Goal: Complete Application Form: Complete application form

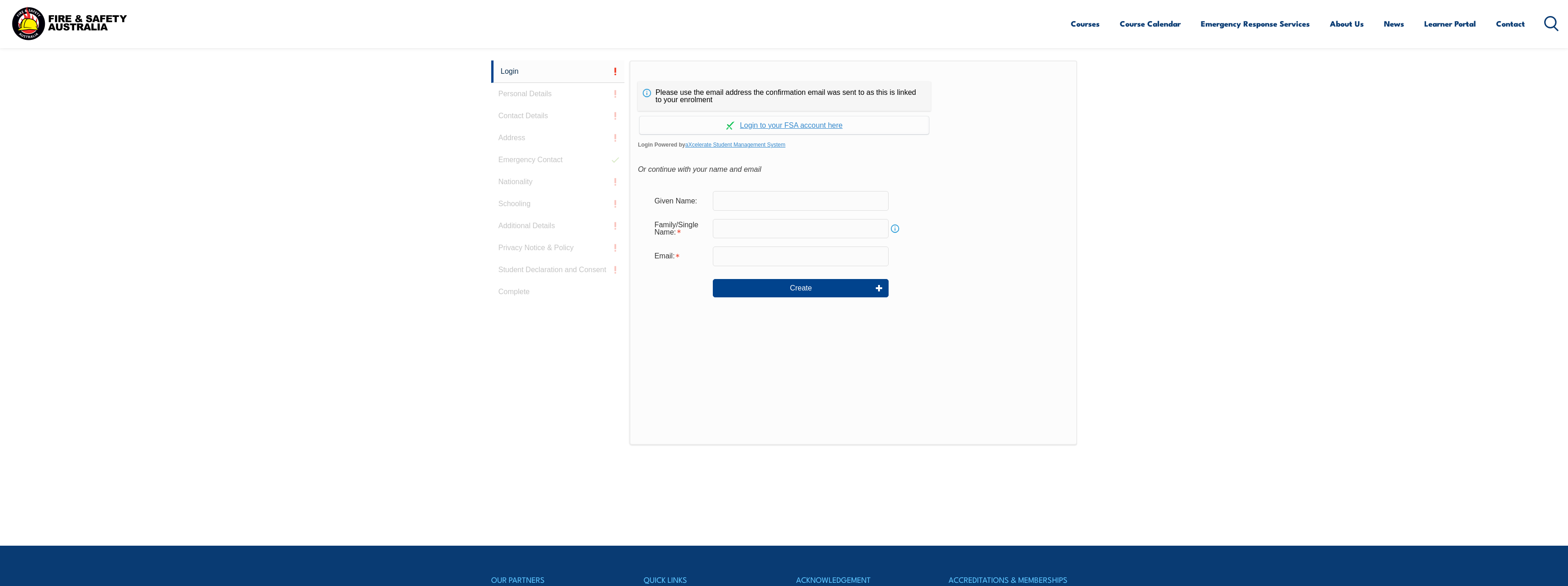
click at [734, 199] on input "text" at bounding box center [801, 200] width 176 height 19
type input "Clinton"
click at [757, 226] on input "text" at bounding box center [801, 228] width 176 height 19
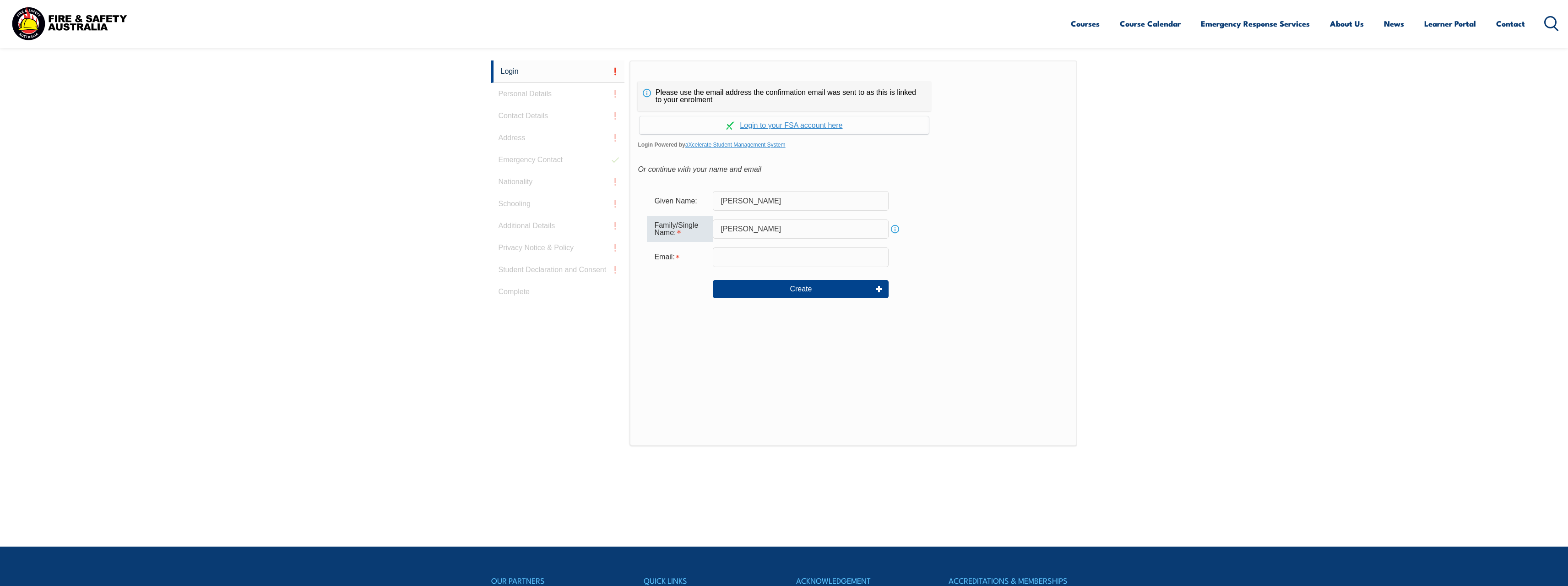
type input "Slater"
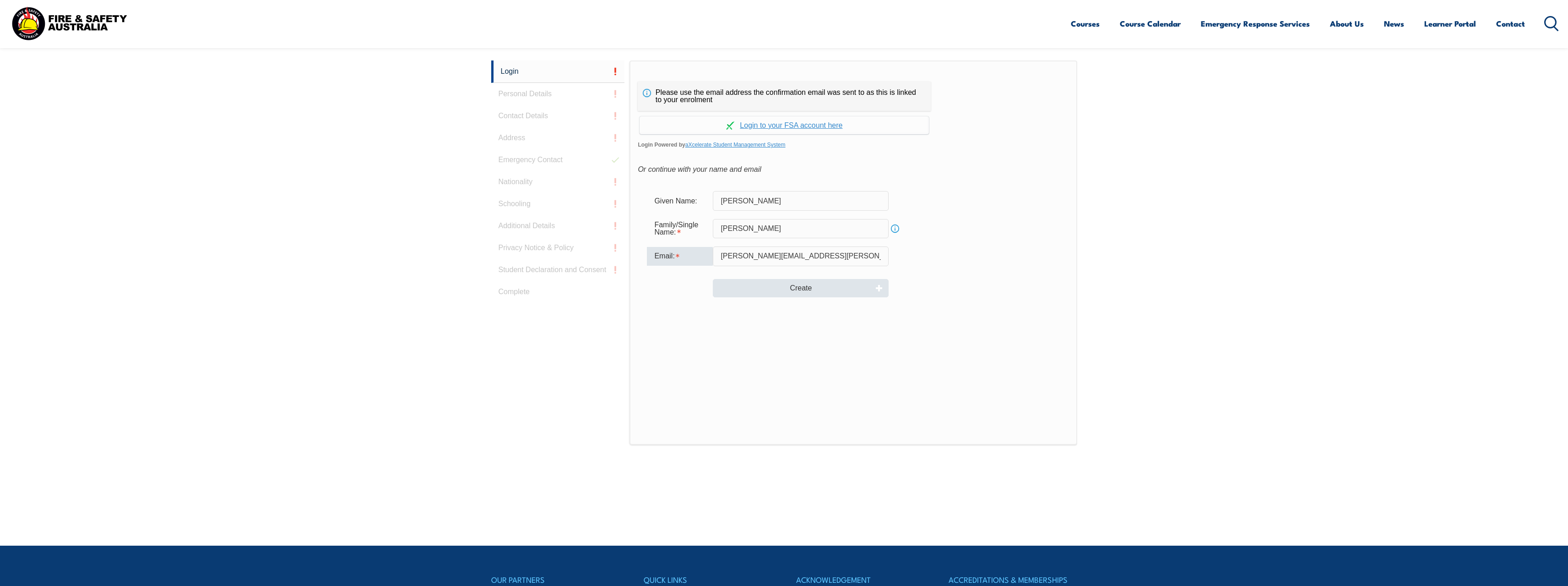
type input "clinton.slater@ororagroup.com"
click at [799, 289] on button "Create" at bounding box center [801, 288] width 176 height 19
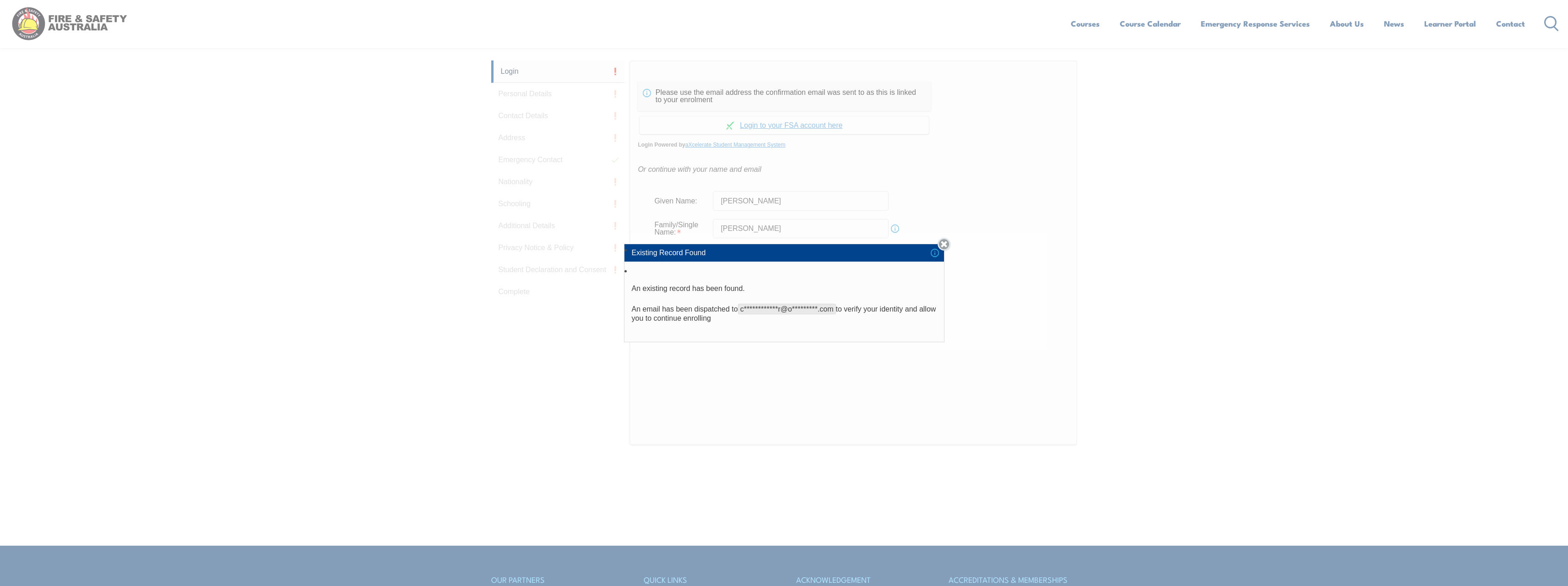
click at [947, 245] on link "Close" at bounding box center [944, 244] width 13 height 13
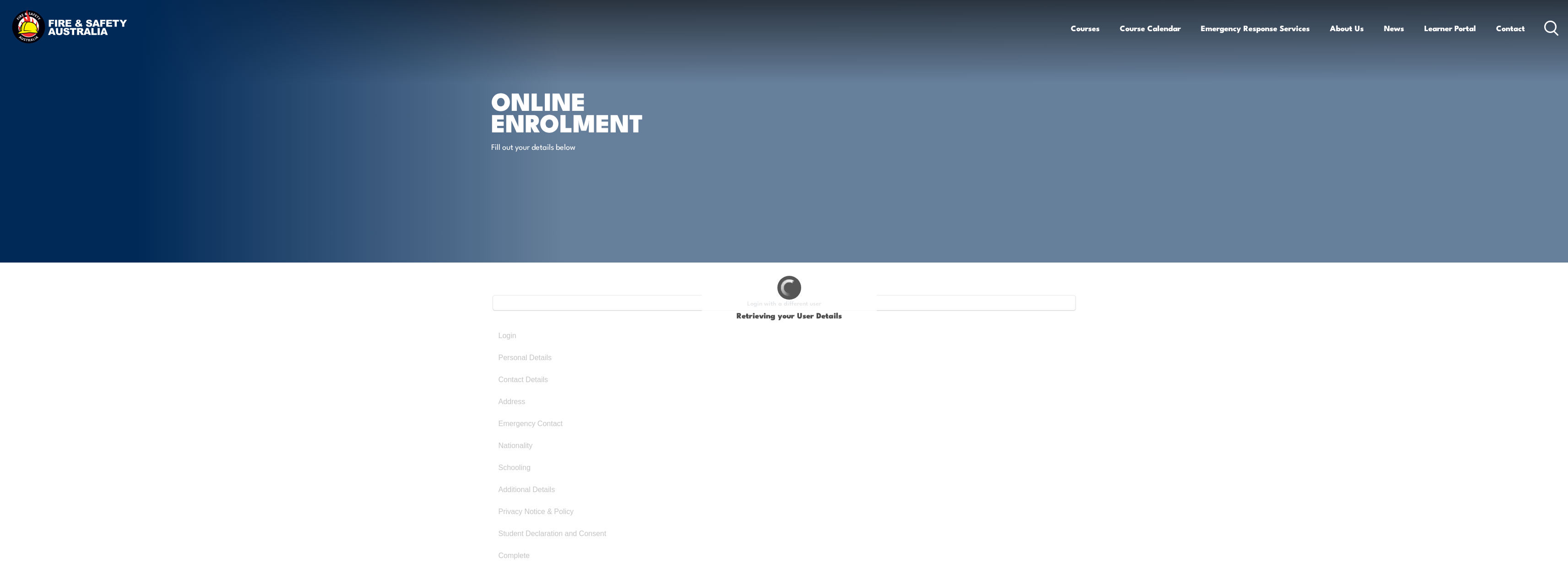
type input "[PERSON_NAME]"
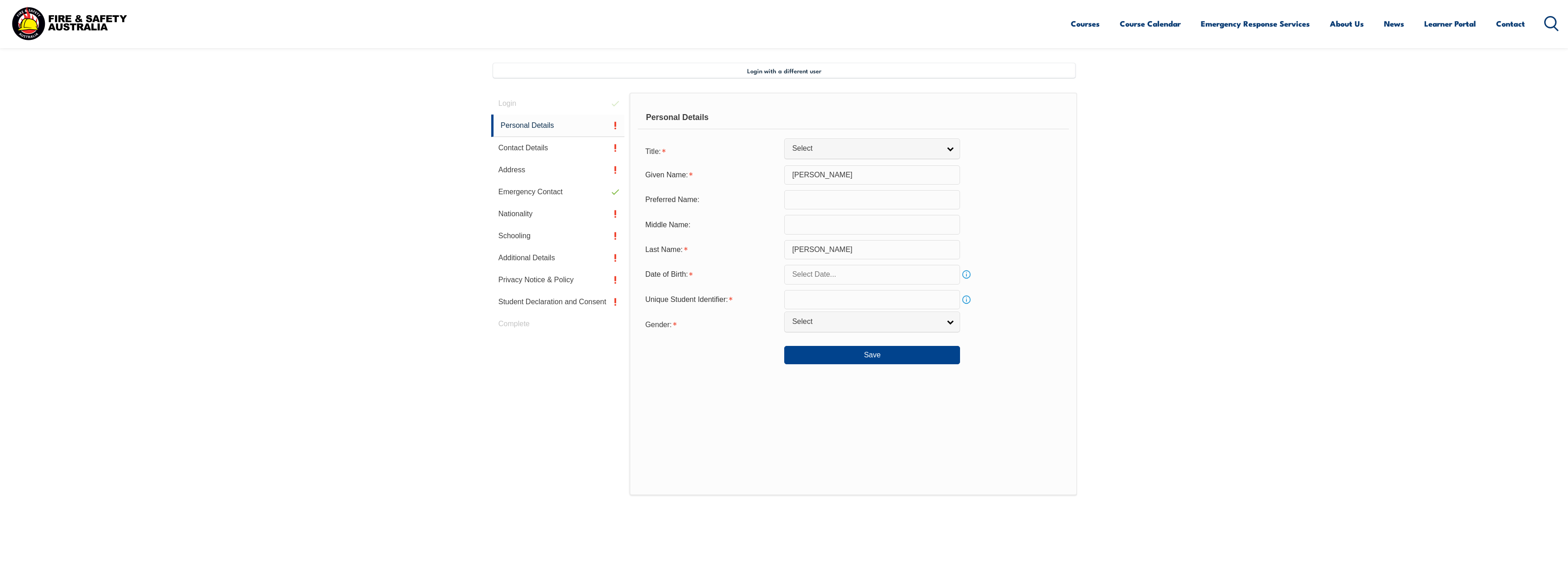
scroll to position [250, 0]
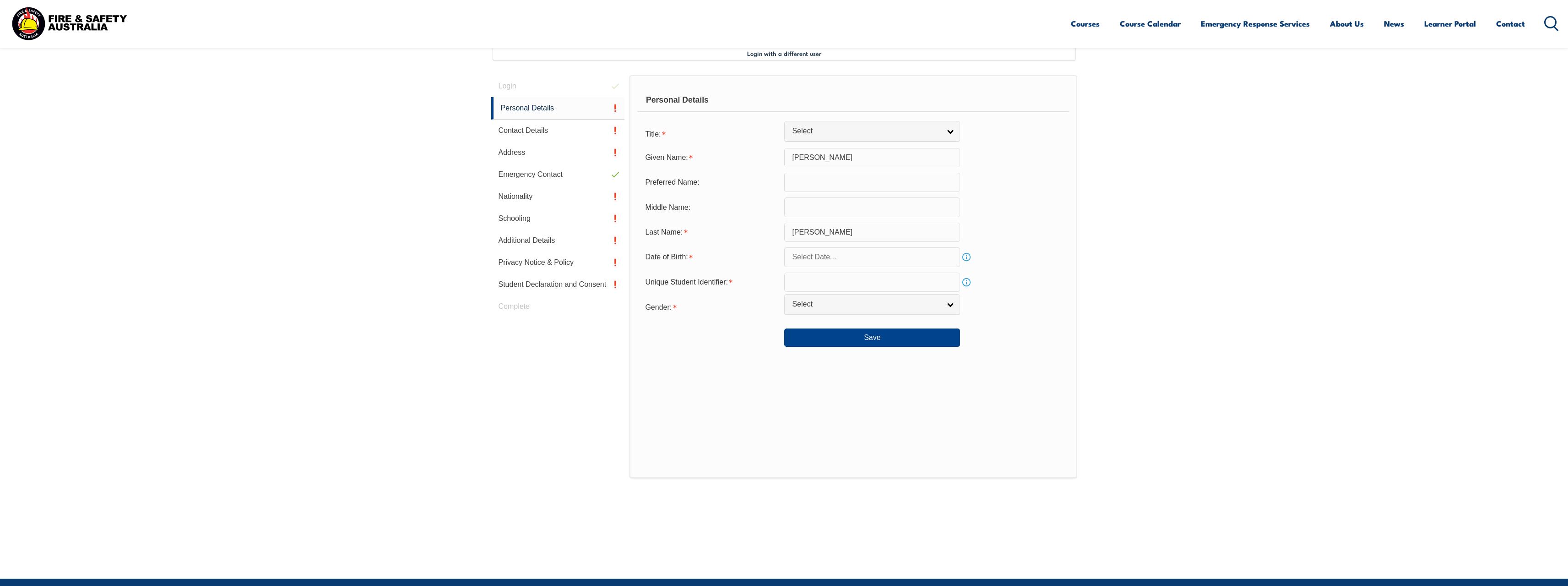
click at [840, 187] on input "text" at bounding box center [872, 182] width 176 height 19
type input "Clinton"
click at [828, 207] on input "text" at bounding box center [872, 207] width 176 height 19
type input "Rodney"
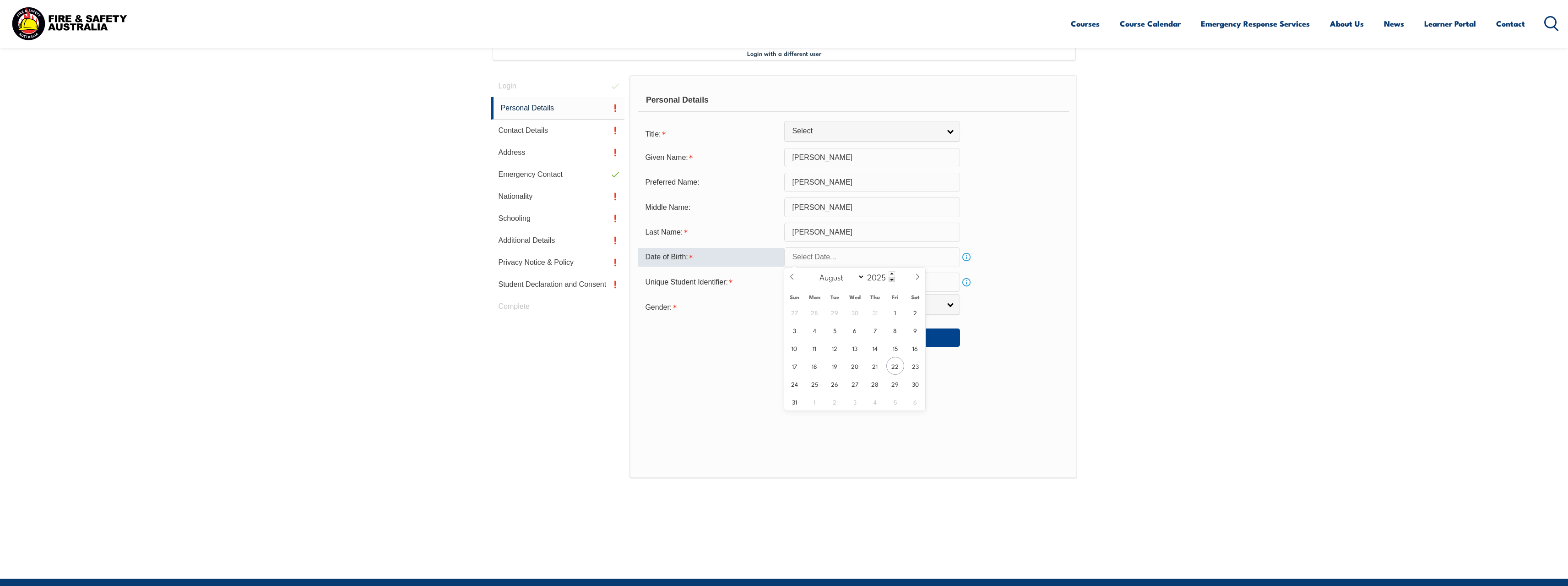
click at [839, 258] on input "text" at bounding box center [872, 257] width 176 height 19
click at [795, 276] on icon at bounding box center [792, 277] width 6 height 6
select select "6"
click at [891, 279] on span at bounding box center [891, 279] width 6 height 5
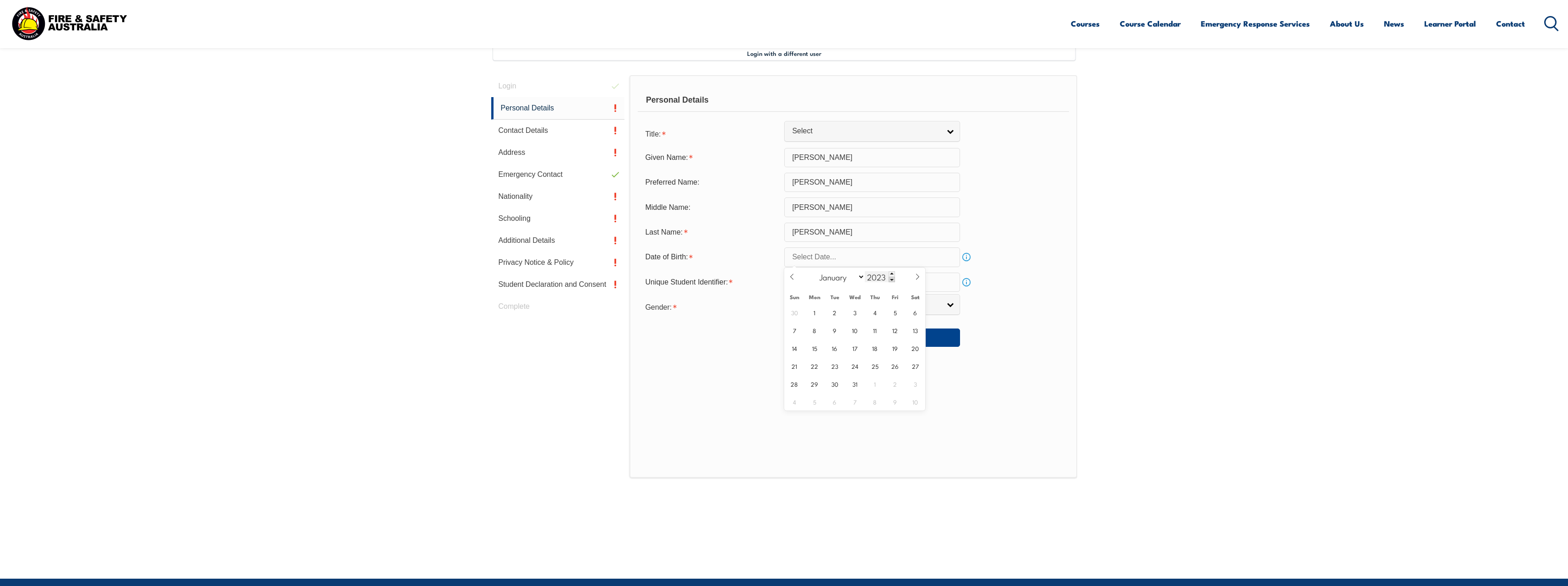
click at [891, 279] on span at bounding box center [891, 279] width 6 height 5
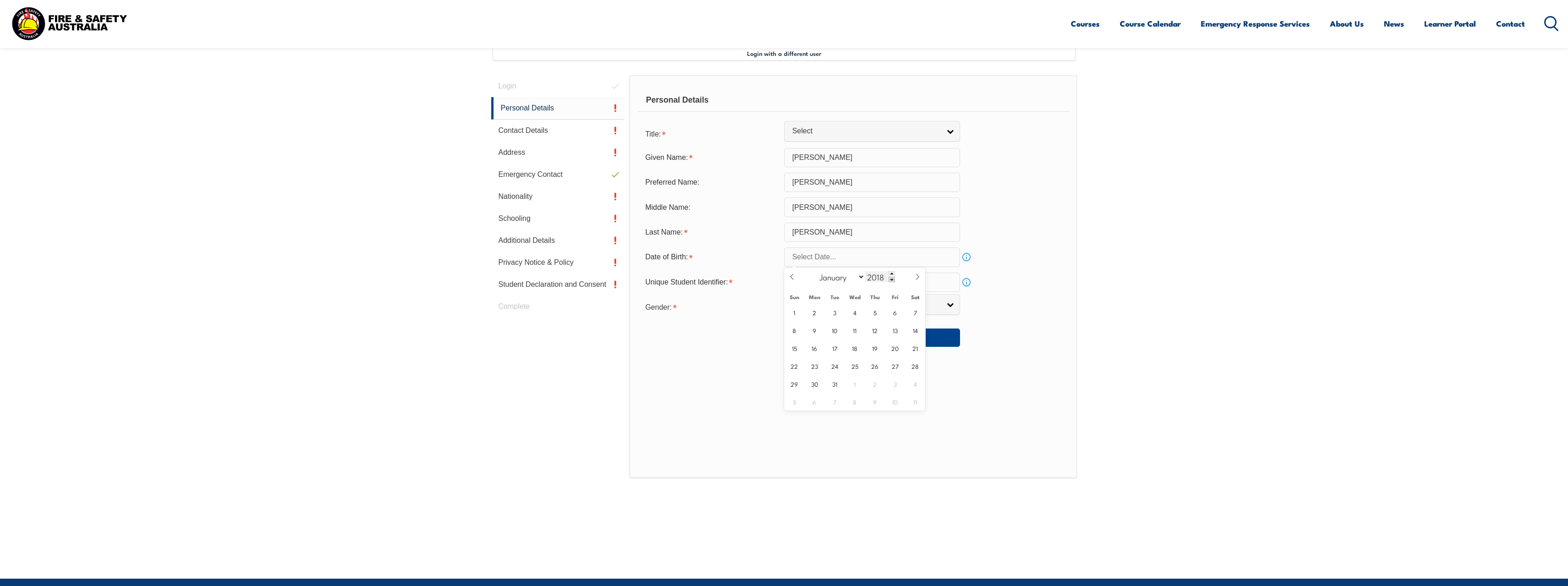
click at [891, 279] on span at bounding box center [891, 279] width 6 height 5
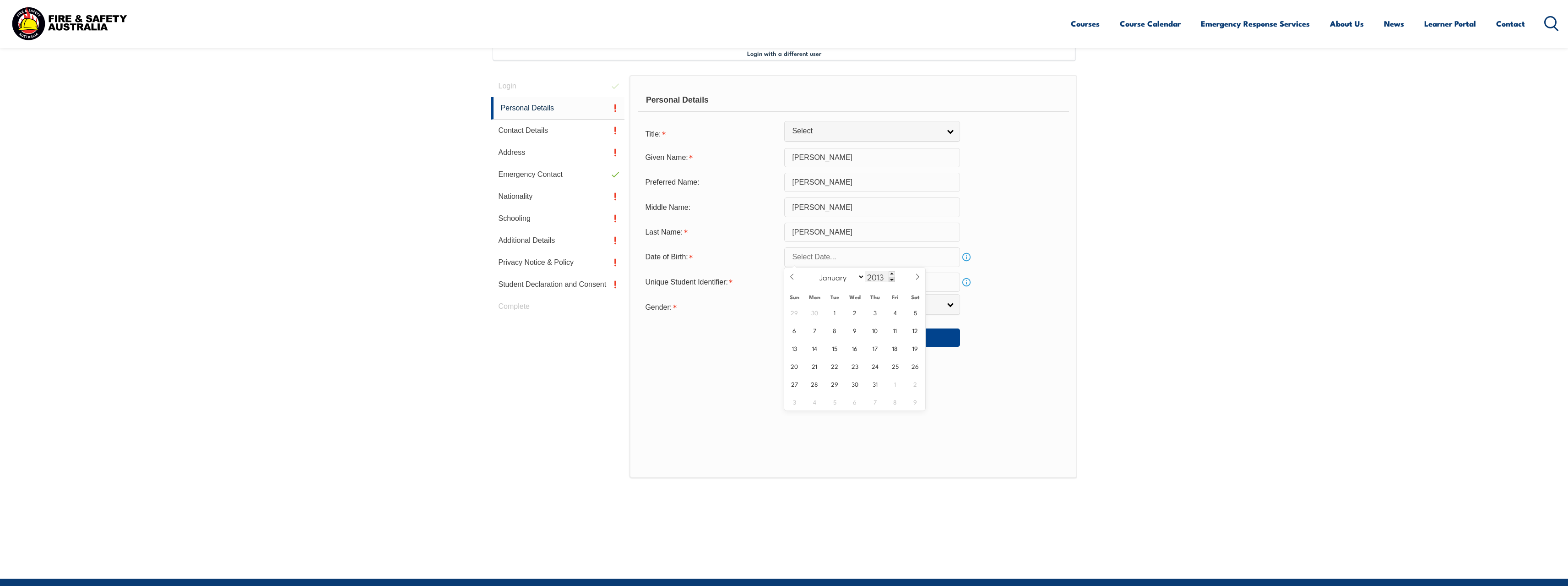
click at [891, 279] on span at bounding box center [891, 279] width 6 height 5
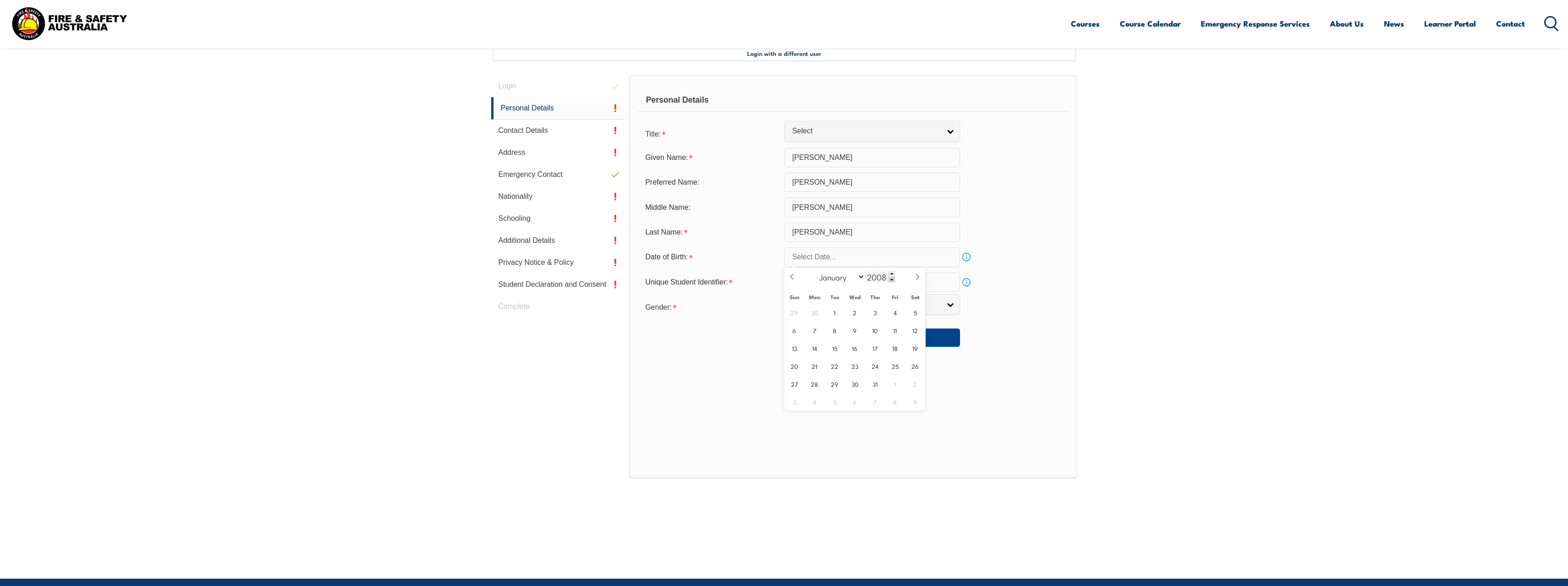
click at [891, 279] on span at bounding box center [891, 279] width 6 height 5
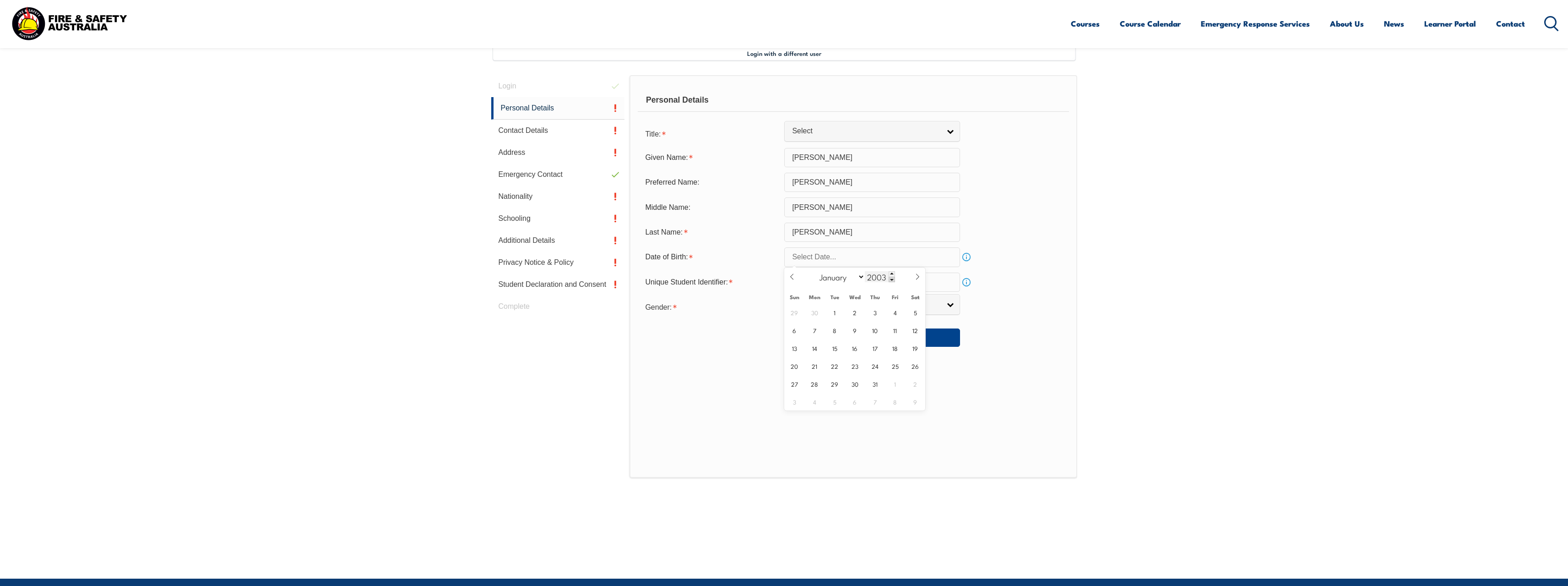
click at [891, 279] on span at bounding box center [891, 279] width 6 height 5
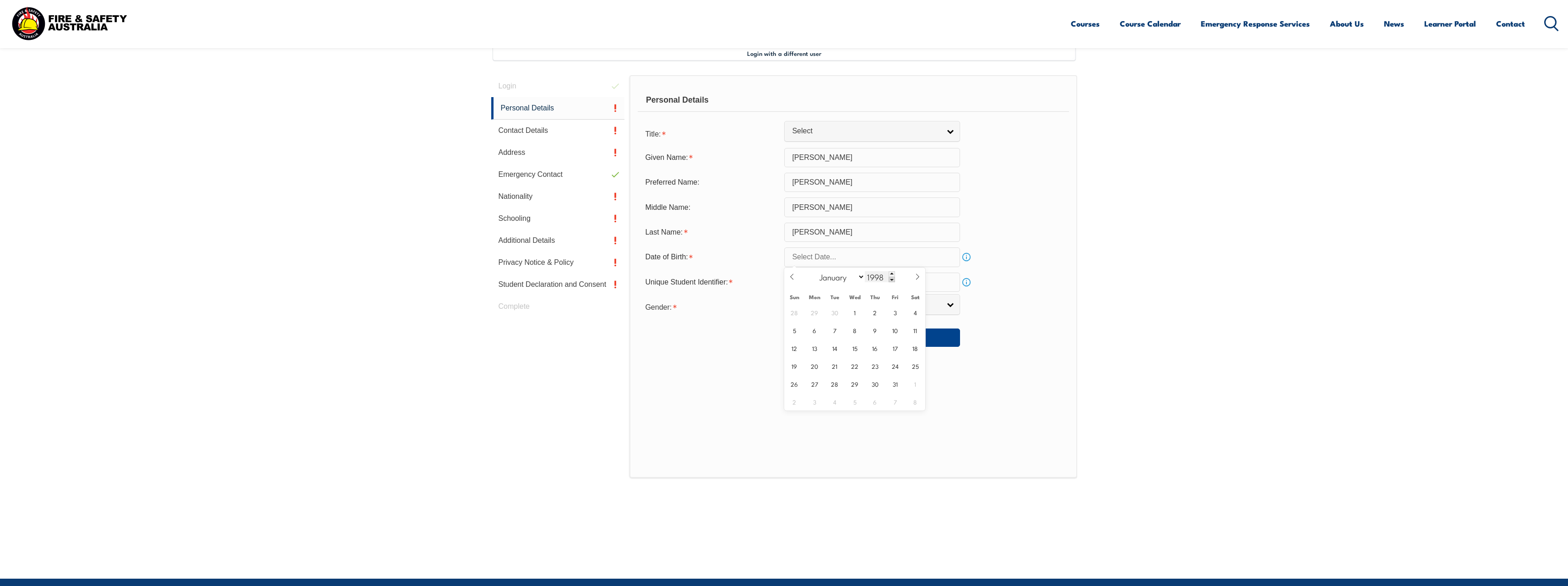
click at [891, 279] on span at bounding box center [891, 279] width 6 height 5
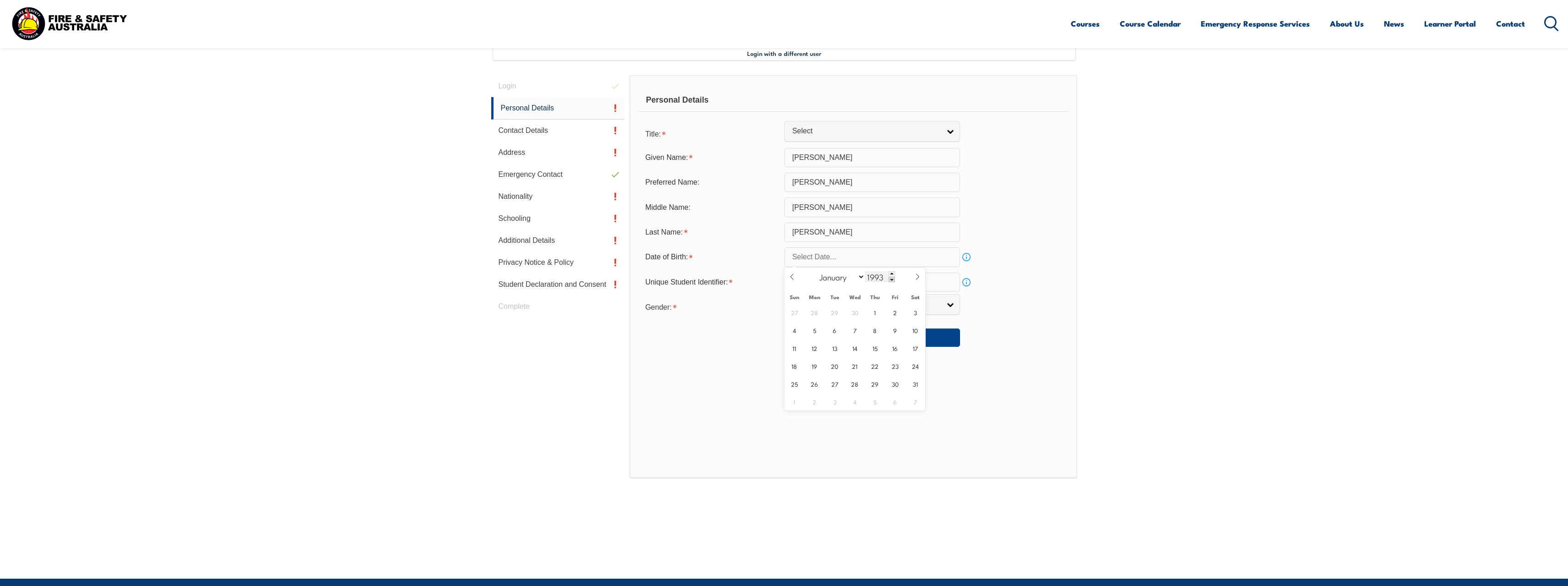
click at [891, 279] on span at bounding box center [891, 279] width 6 height 5
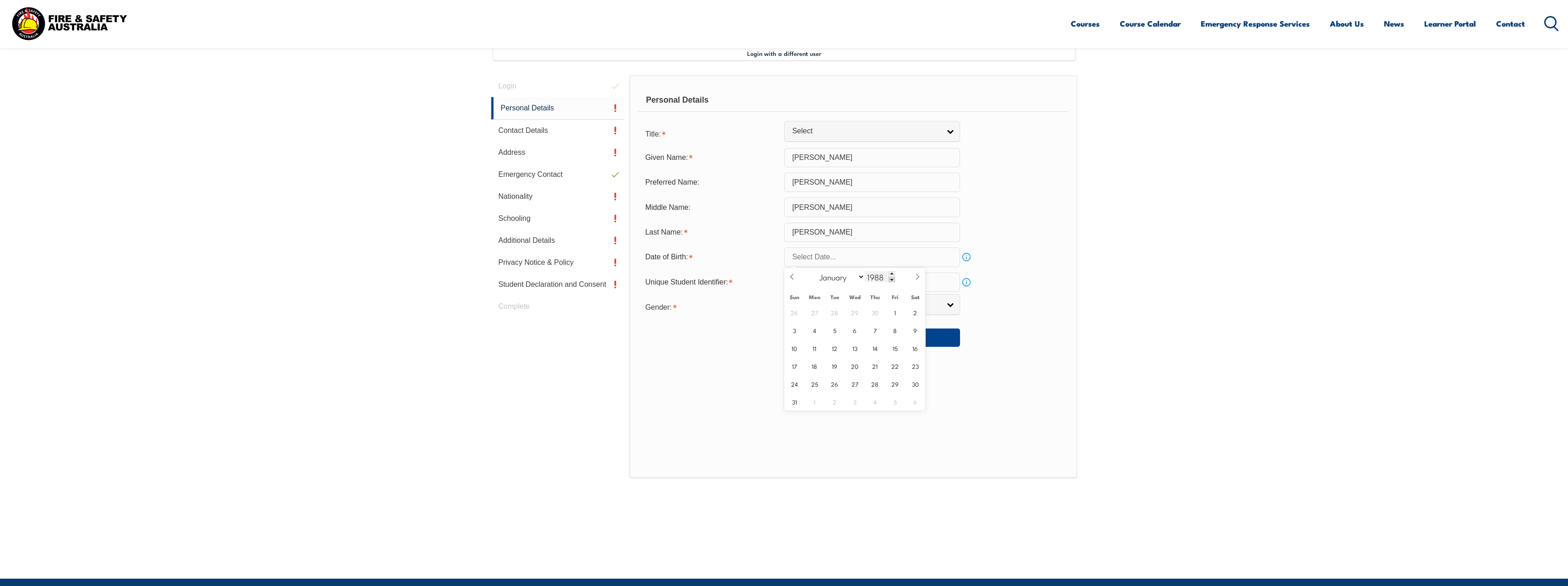
click at [891, 279] on span at bounding box center [891, 279] width 6 height 5
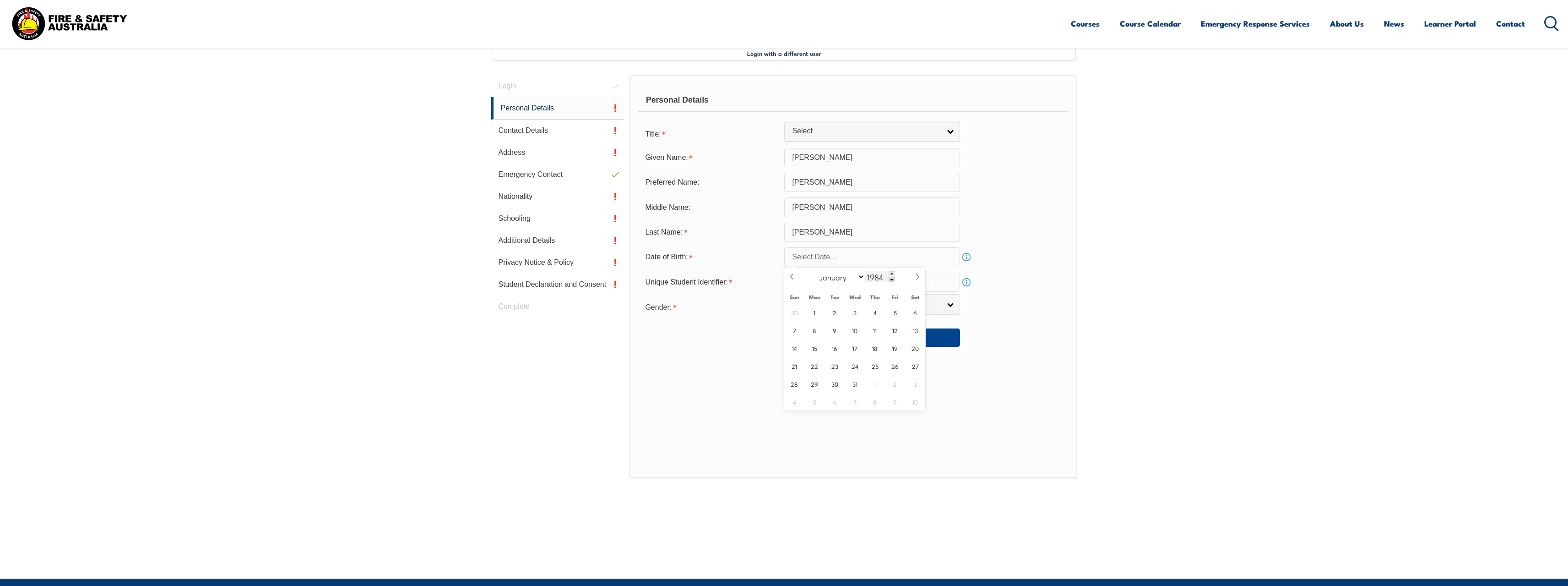
type input "1983"
click at [874, 350] on span "14" at bounding box center [875, 348] width 18 height 18
type input "July 14, 1983"
click at [828, 285] on input "text" at bounding box center [872, 282] width 176 height 19
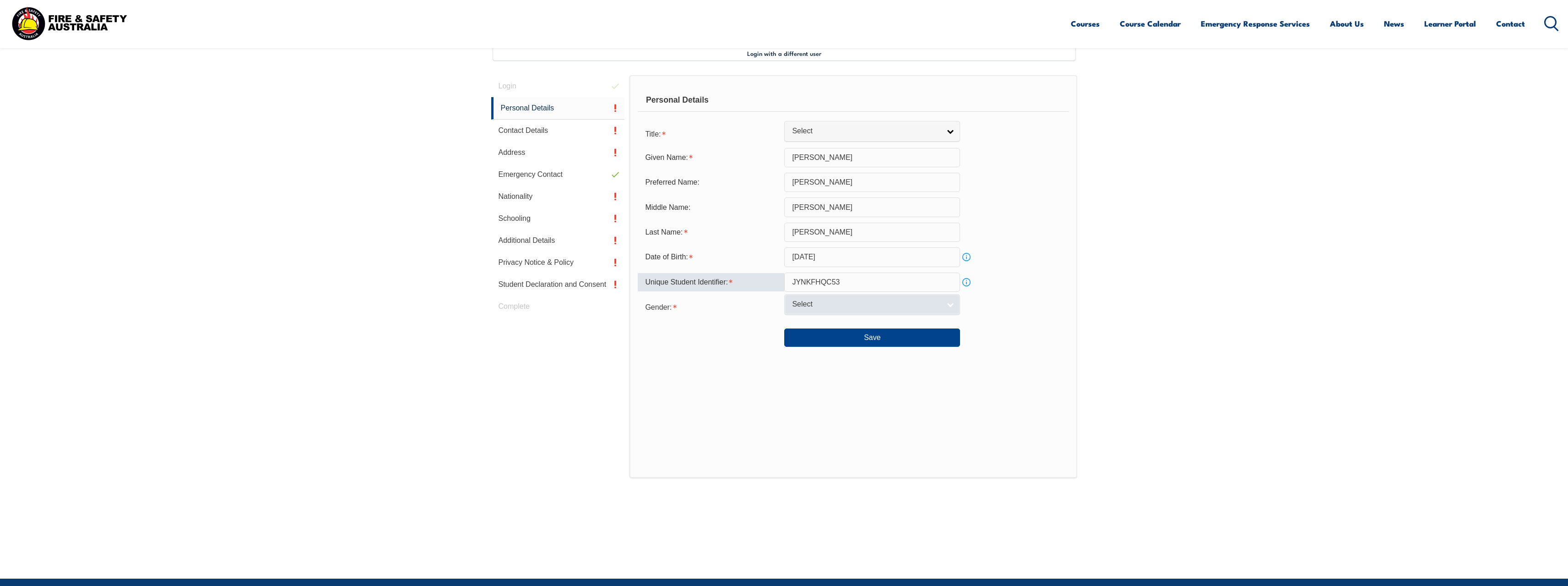
type input "JYNKFHQC53"
click at [945, 300] on link "Select" at bounding box center [872, 304] width 176 height 21
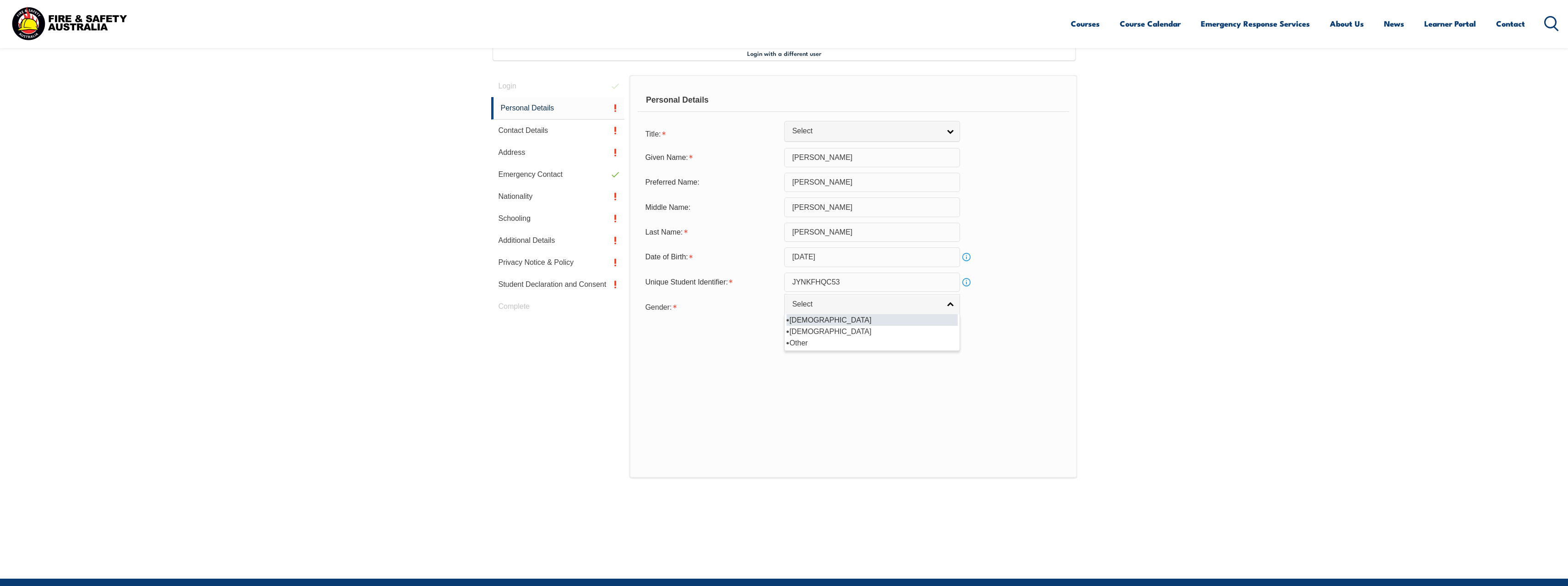
click at [869, 322] on li "Male" at bounding box center [872, 320] width 171 height 12
select select "M"
click at [868, 341] on button "Save" at bounding box center [872, 338] width 176 height 19
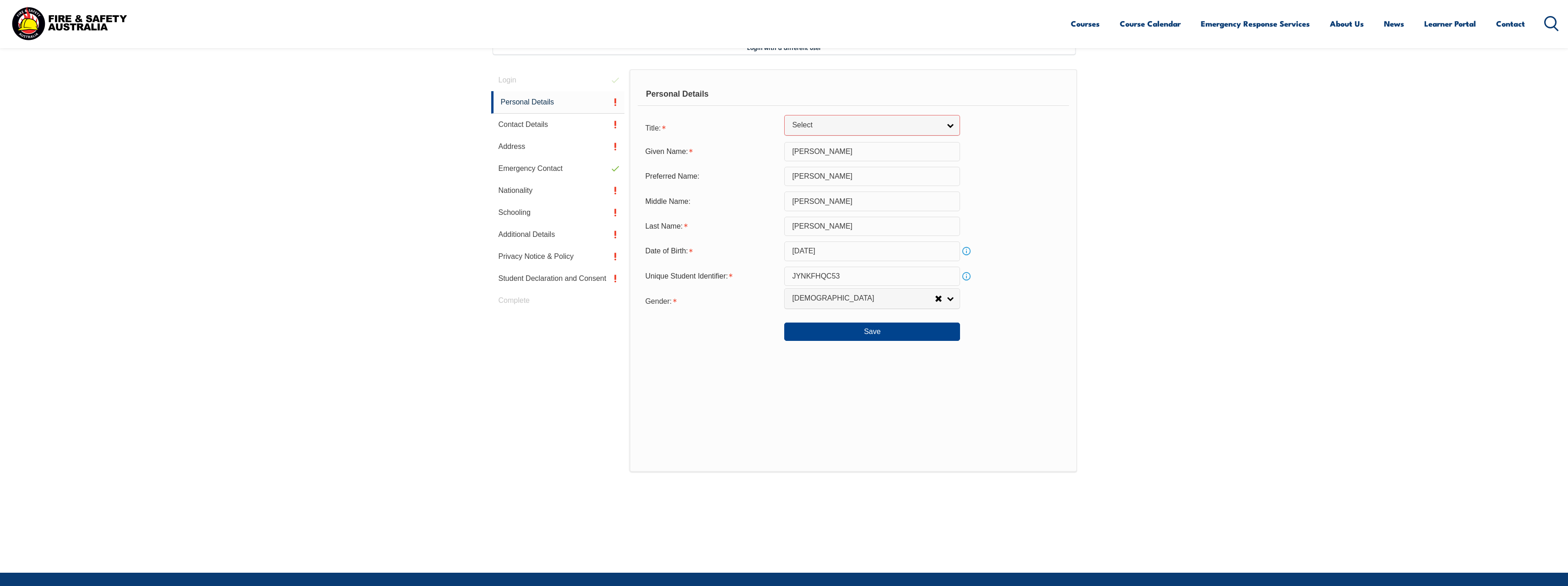
scroll to position [140, 0]
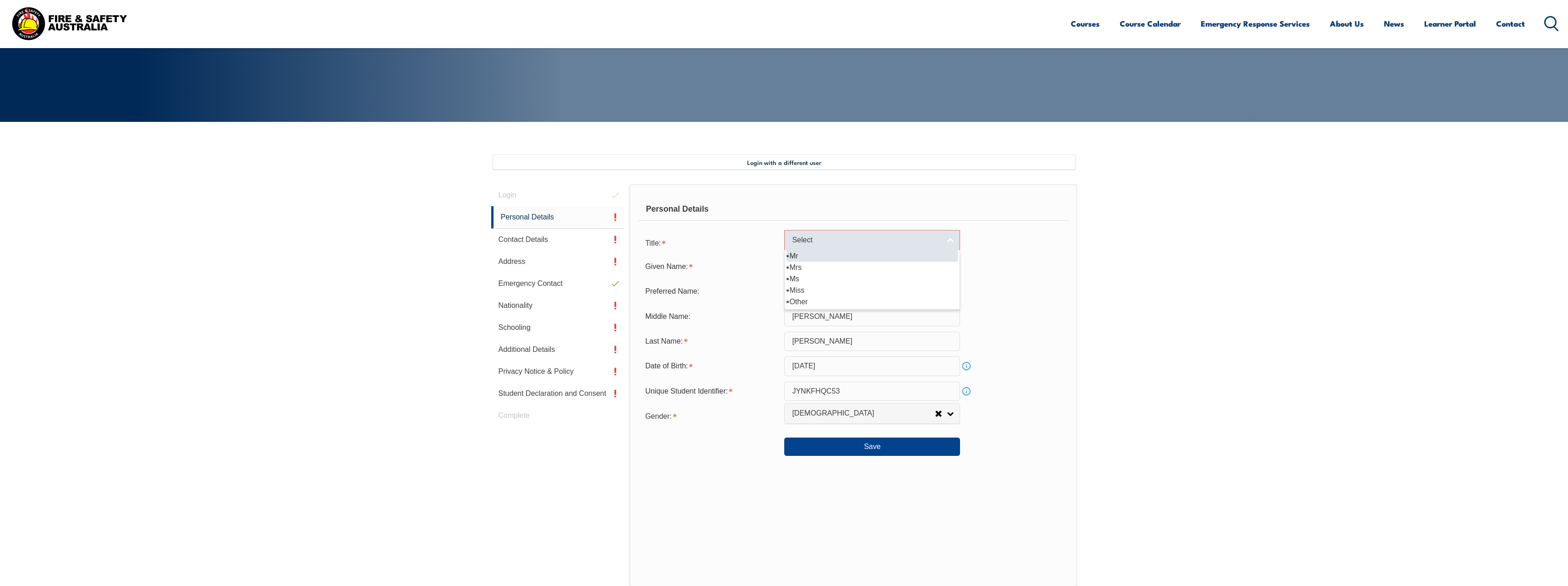
click at [956, 244] on link "Select" at bounding box center [872, 240] width 176 height 21
click at [886, 258] on li "Mr" at bounding box center [872, 255] width 171 height 12
select select "Mr"
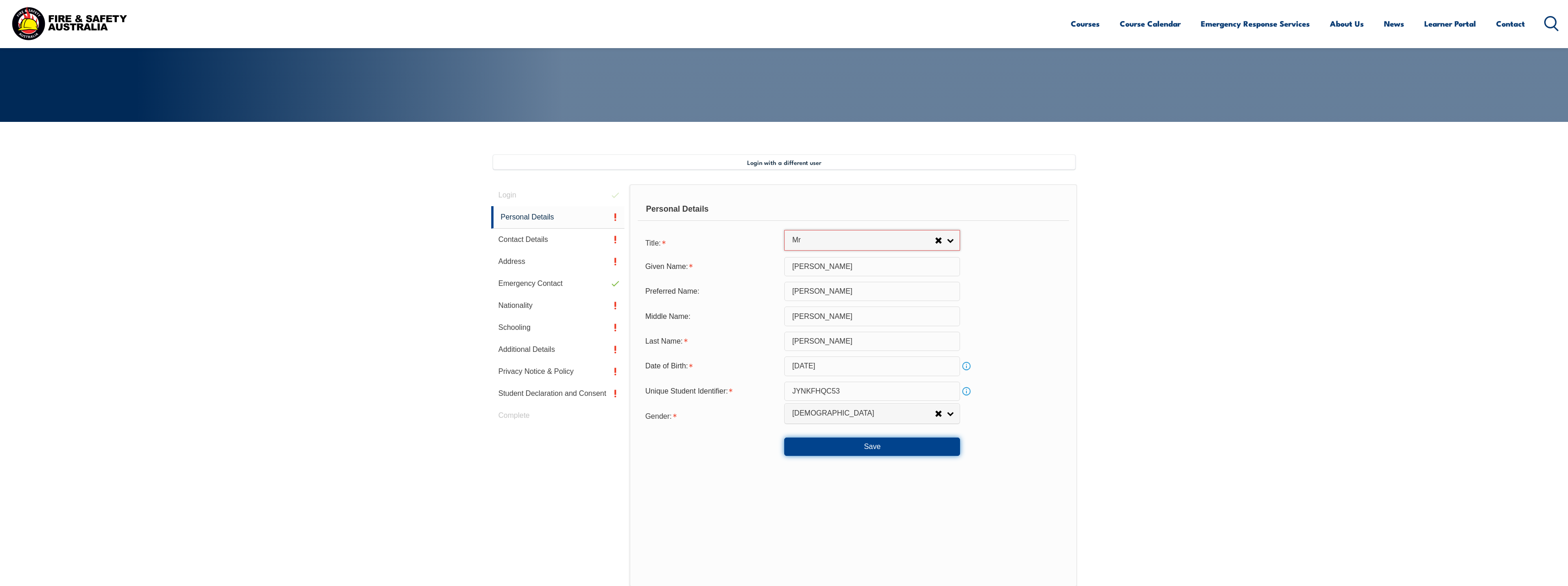
click at [865, 448] on button "Save" at bounding box center [872, 446] width 176 height 19
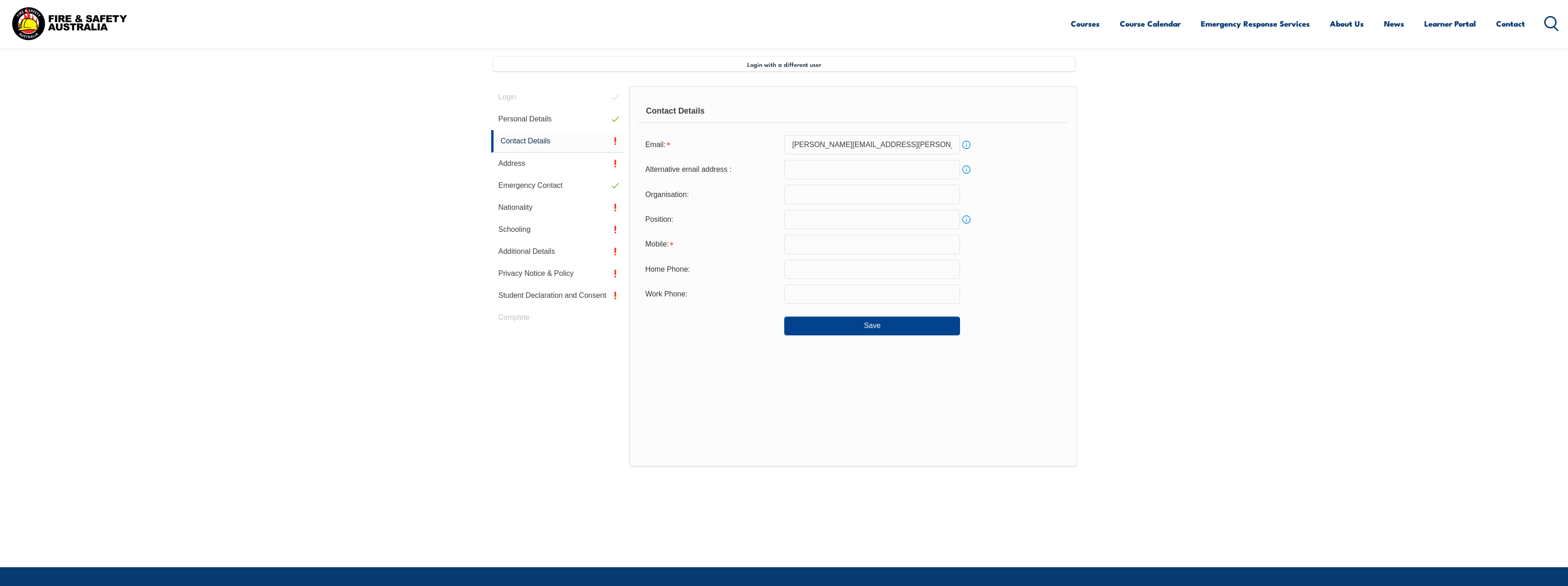
scroll to position [250, 0]
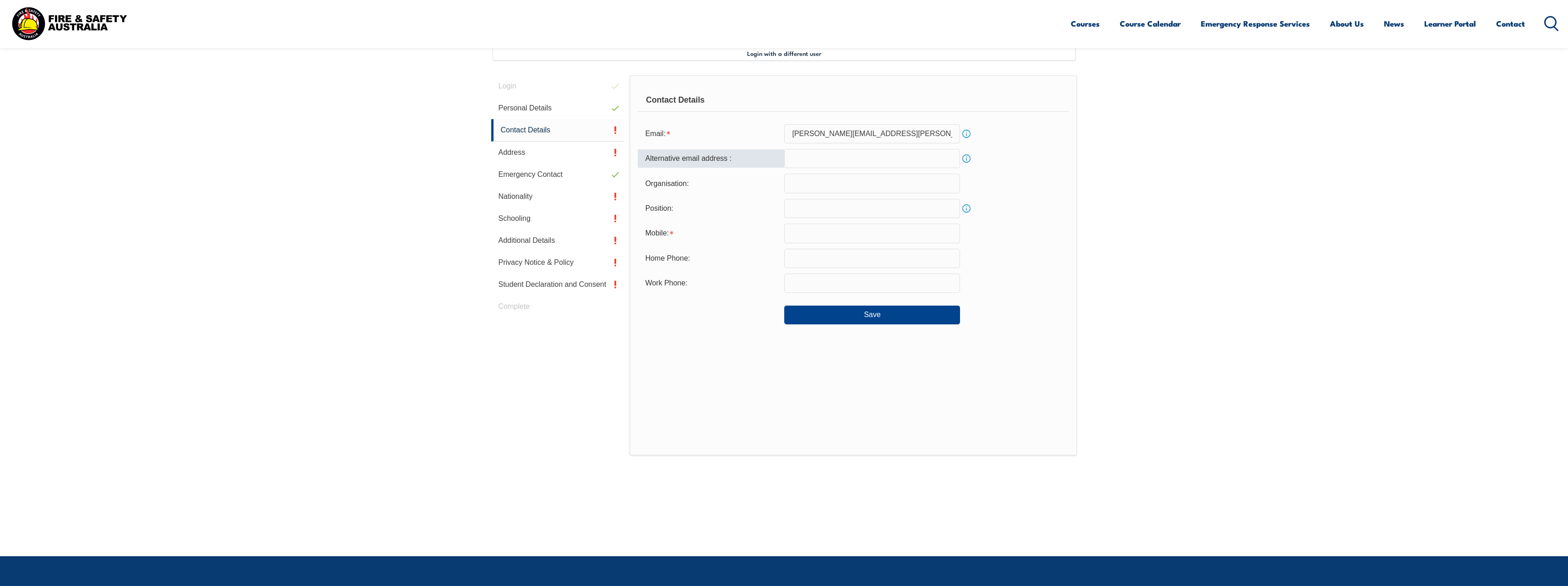
click at [824, 153] on input "email" at bounding box center [872, 158] width 176 height 19
type input "clintonsl8r@gmail.com"
click at [789, 184] on input "text" at bounding box center [872, 183] width 176 height 19
type input "Orora"
click at [836, 208] on input "text" at bounding box center [872, 208] width 176 height 19
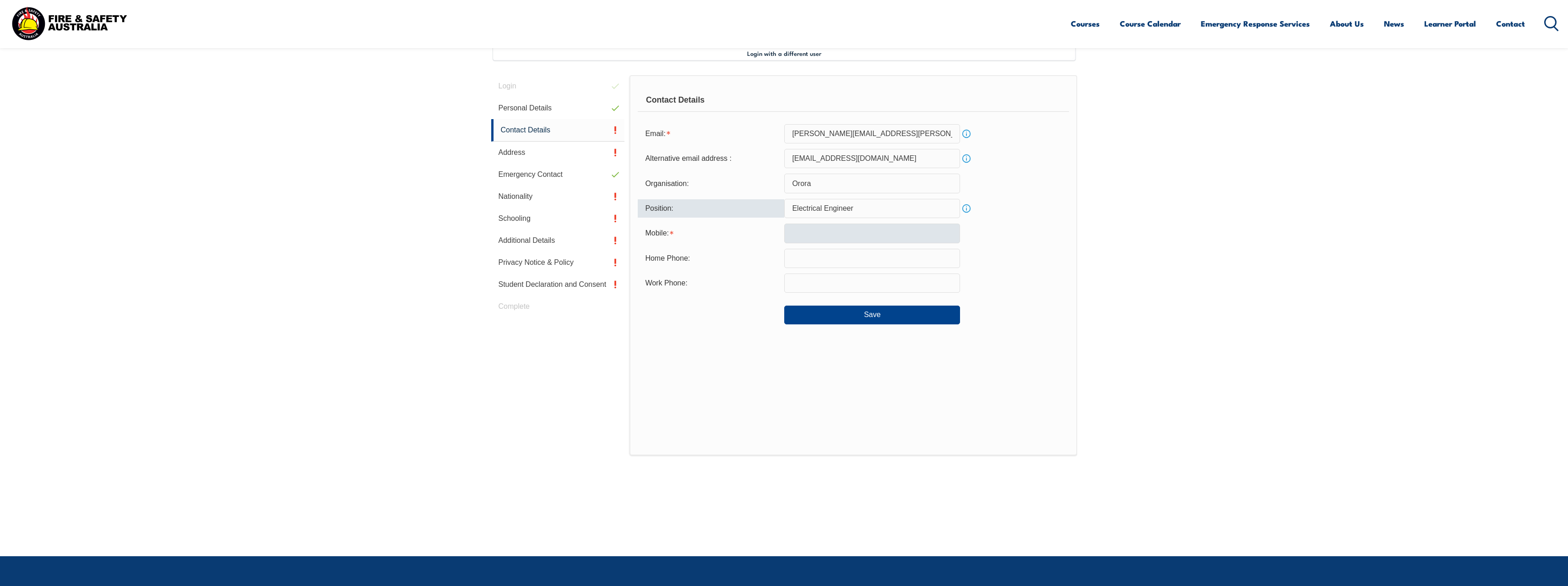
type input "Electrical Engineer"
click at [844, 241] on input "text" at bounding box center [872, 233] width 176 height 19
type input "0427920756"
click at [1060, 288] on div "Work Phone:" at bounding box center [853, 283] width 431 height 19
click at [883, 316] on button "Save" at bounding box center [872, 315] width 176 height 19
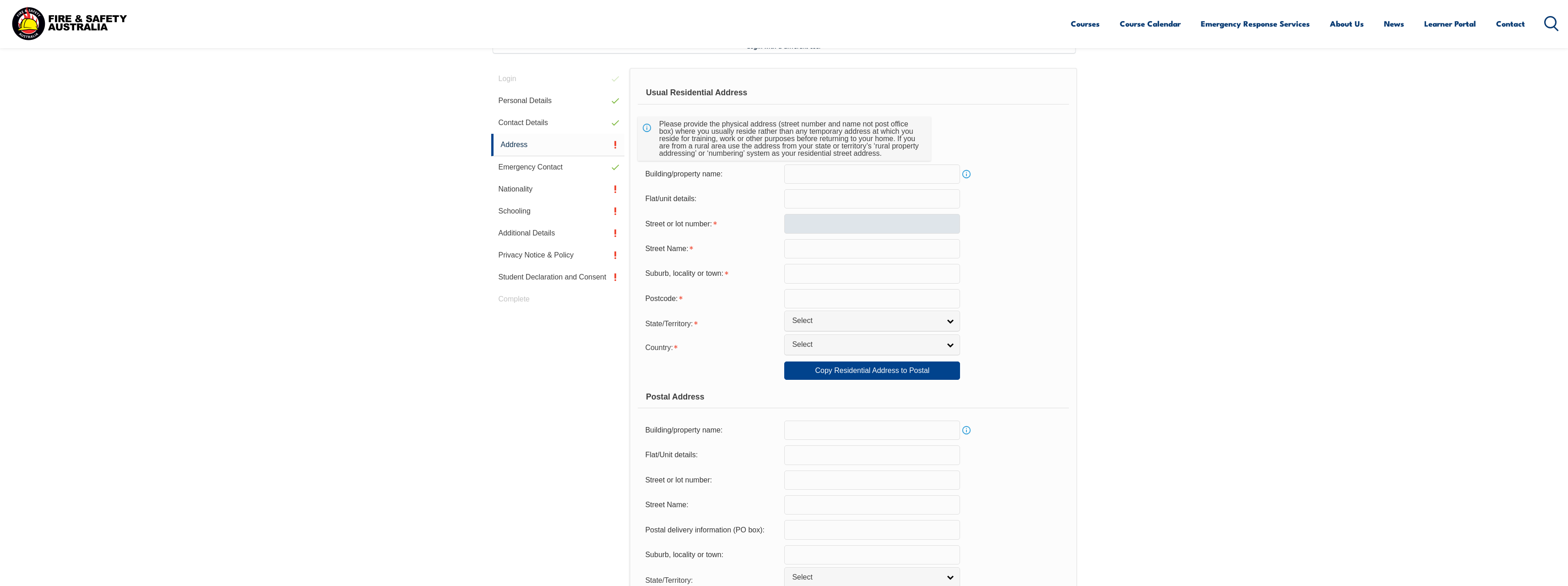
scroll to position [204, 0]
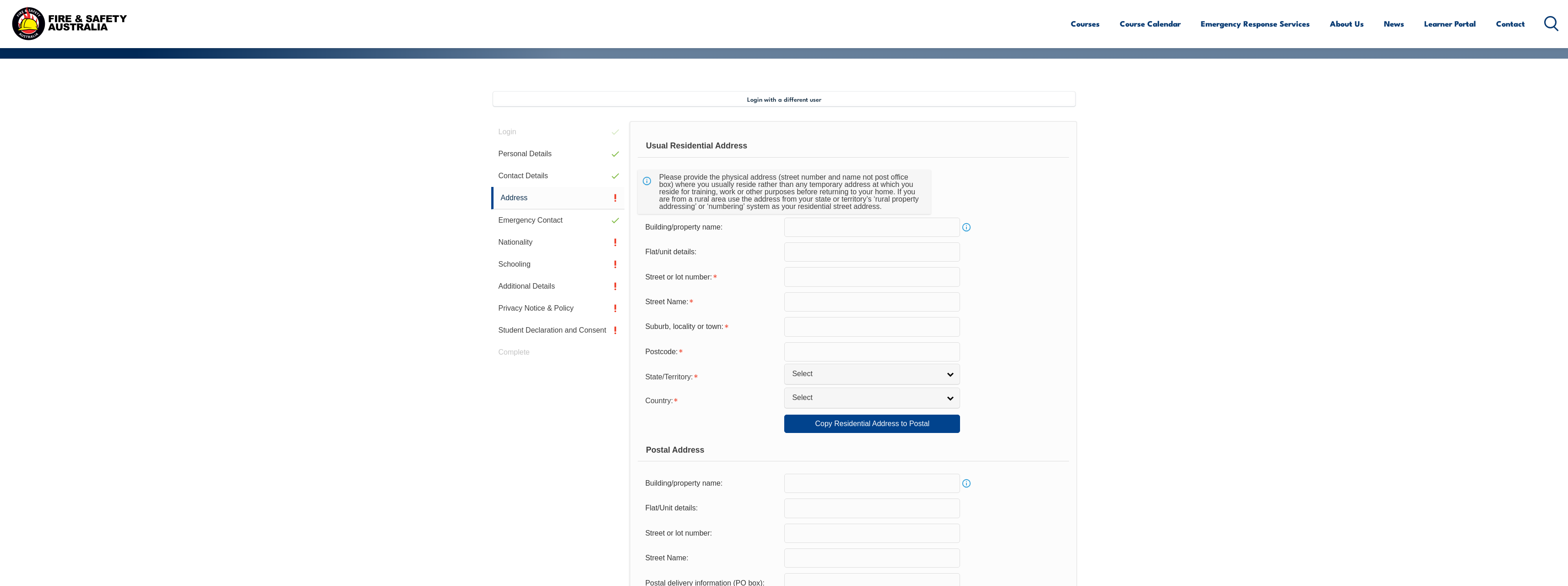
click at [808, 230] on input "text" at bounding box center [872, 227] width 176 height 19
click at [816, 274] on input "text" at bounding box center [872, 276] width 176 height 19
click at [785, 277] on input "text" at bounding box center [872, 276] width 176 height 19
type input "67"
type input "Ashover Road"
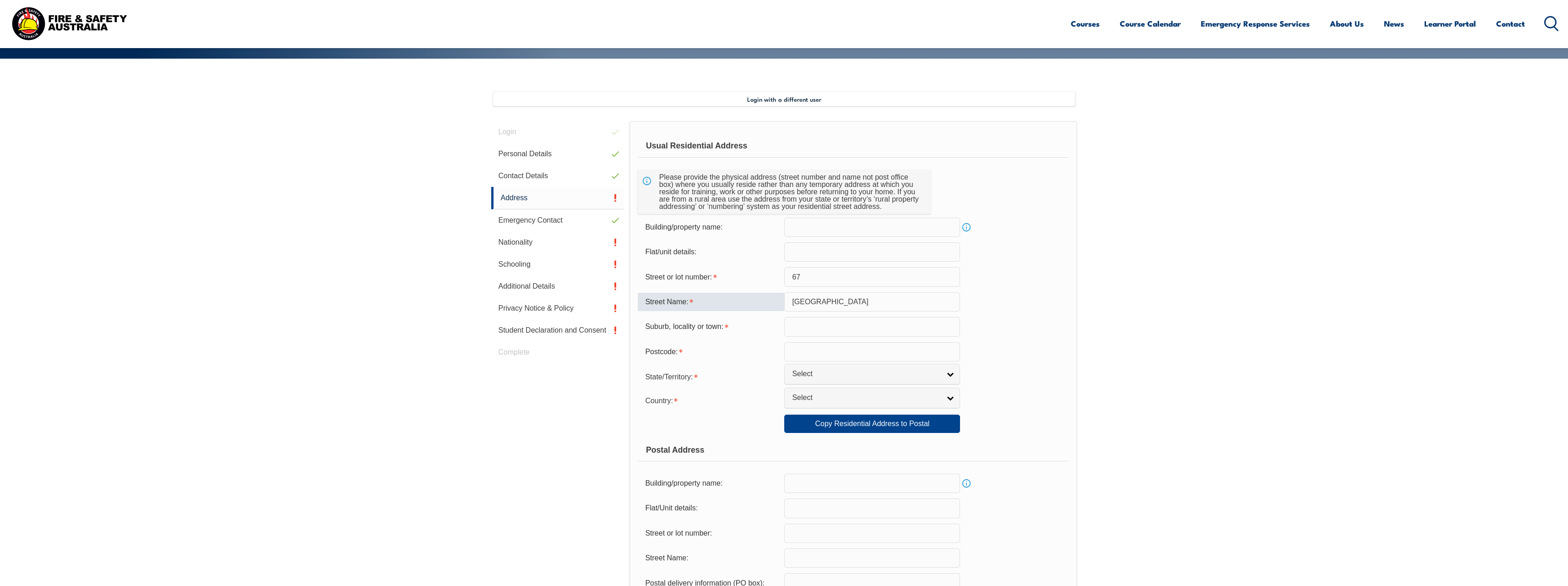
click at [853, 330] on input "text" at bounding box center [872, 326] width 176 height 19
type input "Rocklea"
click at [849, 349] on input "text" at bounding box center [872, 352] width 176 height 19
type input "4106"
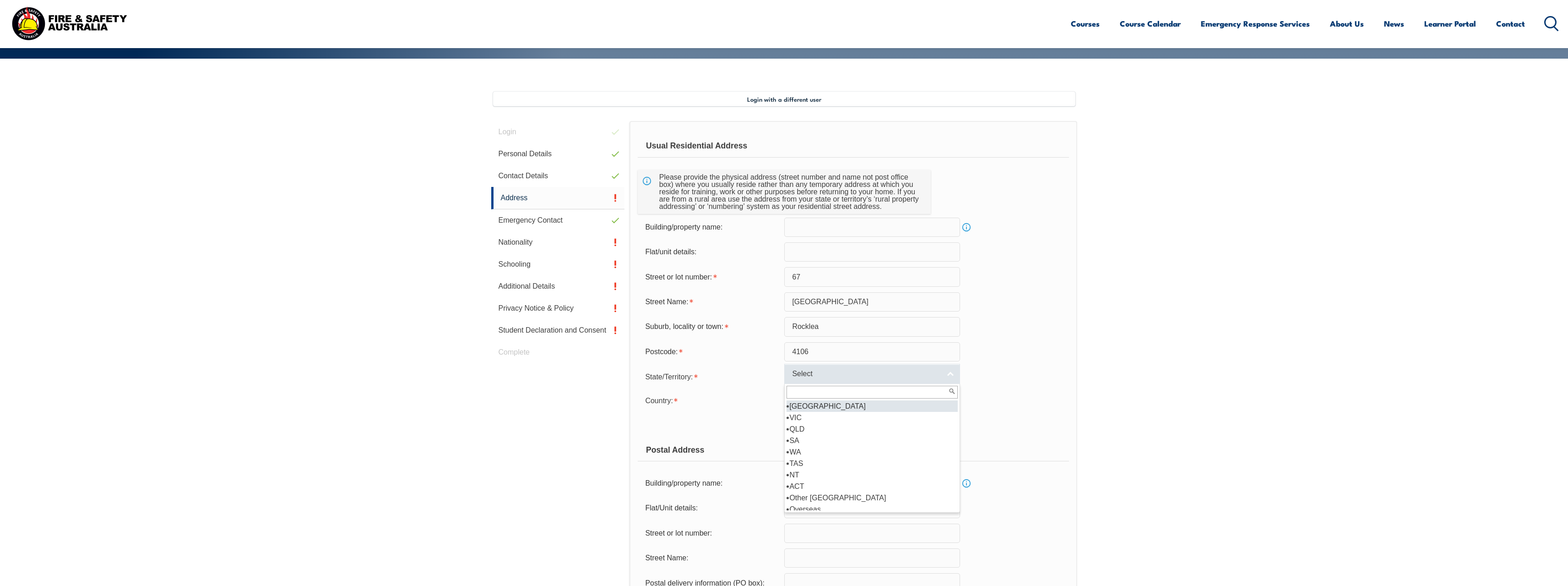
click at [839, 375] on span "Select" at bounding box center [866, 374] width 148 height 9
click at [825, 429] on li "QLD" at bounding box center [872, 429] width 171 height 12
select select "QLD"
click at [830, 400] on span "Select" at bounding box center [866, 398] width 148 height 9
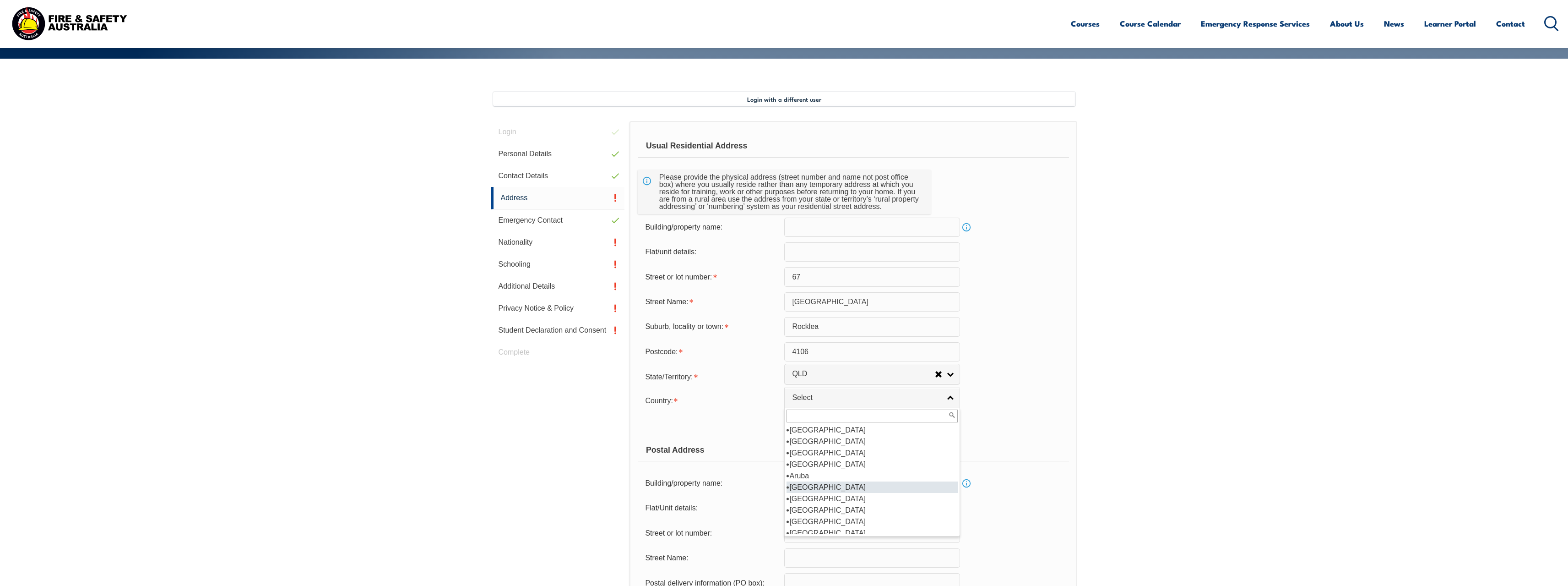
click at [816, 487] on li "Australia" at bounding box center [872, 487] width 171 height 12
select select "1101"
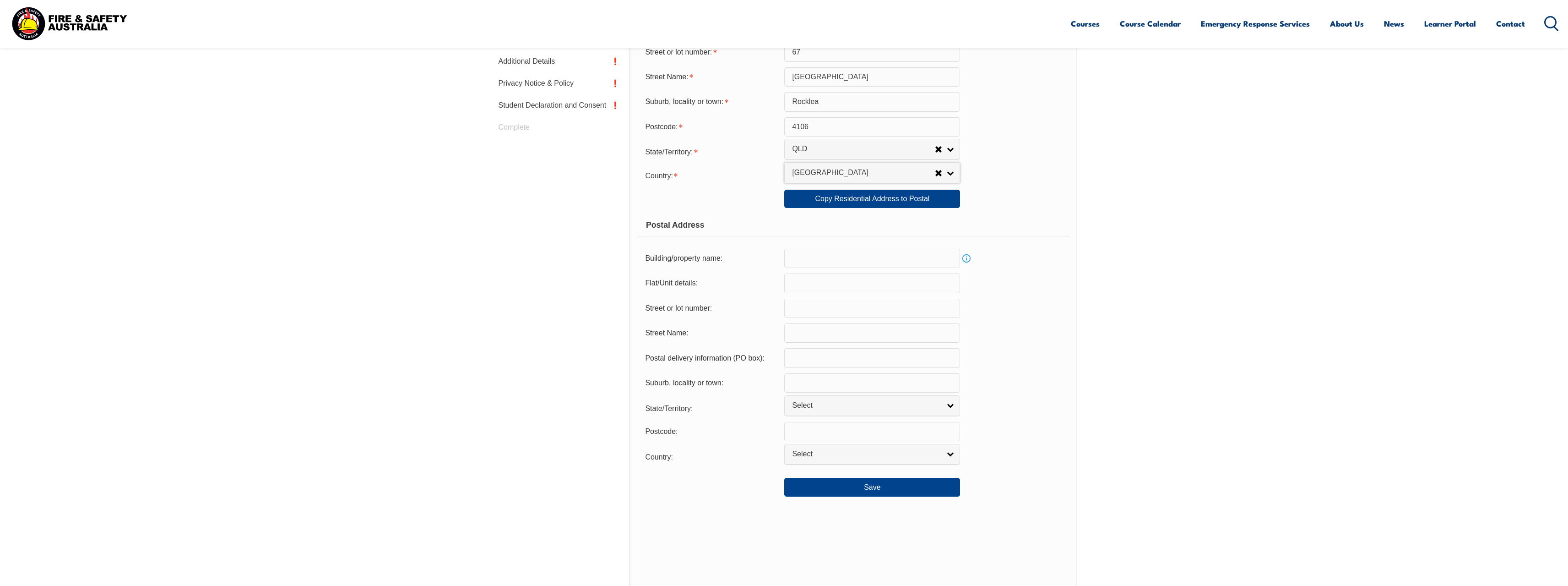
scroll to position [433, 0]
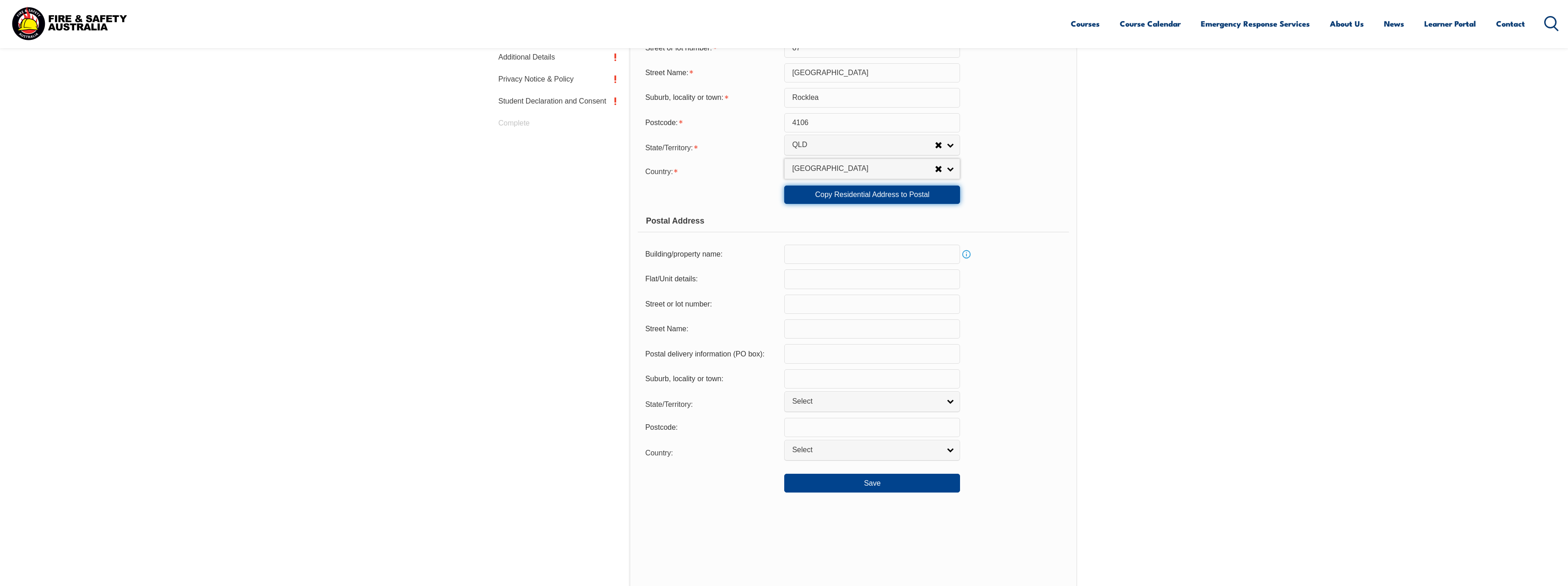
click at [865, 193] on link "Copy Residential Address to Postal" at bounding box center [872, 195] width 176 height 19
type input "67"
type input "Ashover Road"
type input "Rocklea"
select select "QLD"
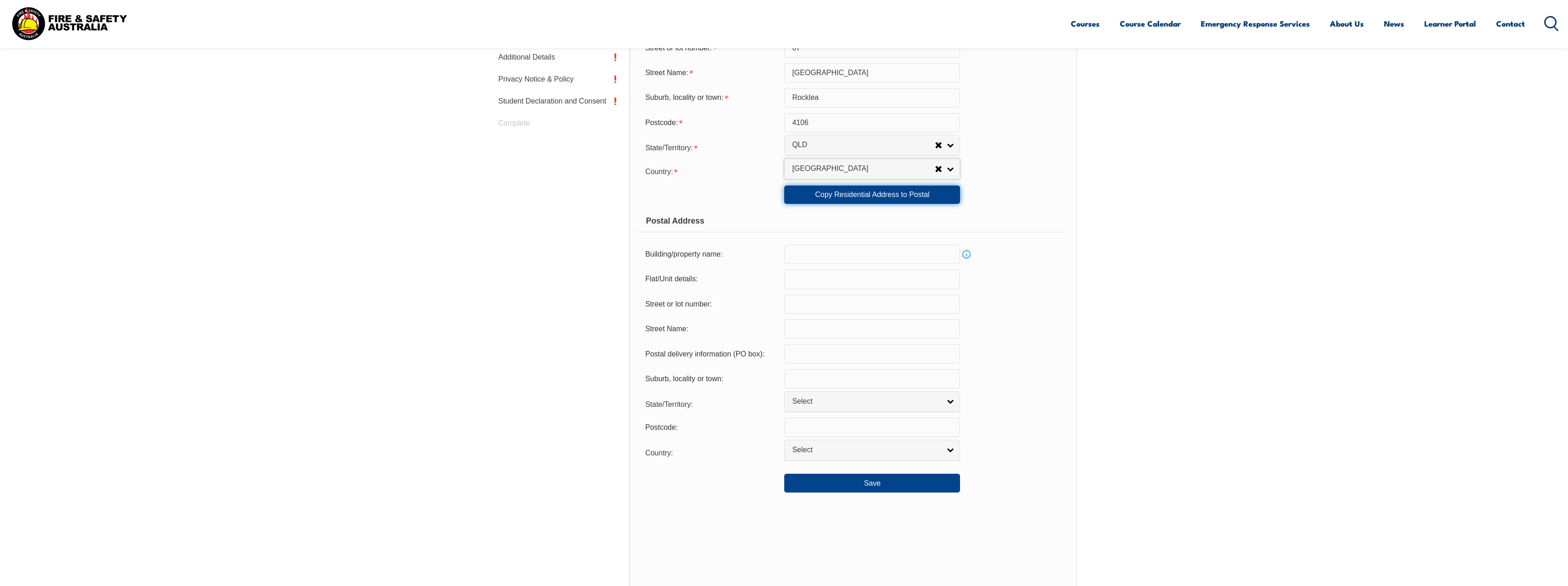
type input "4106"
select select "1101"
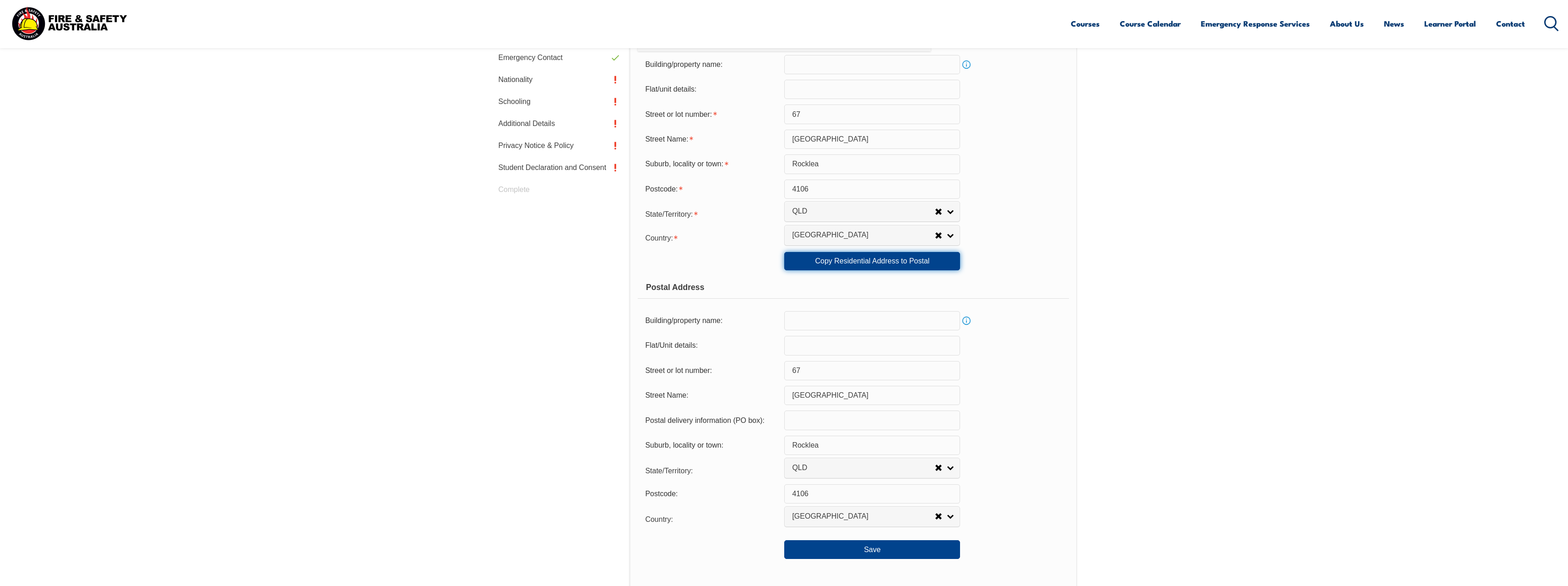
scroll to position [387, 0]
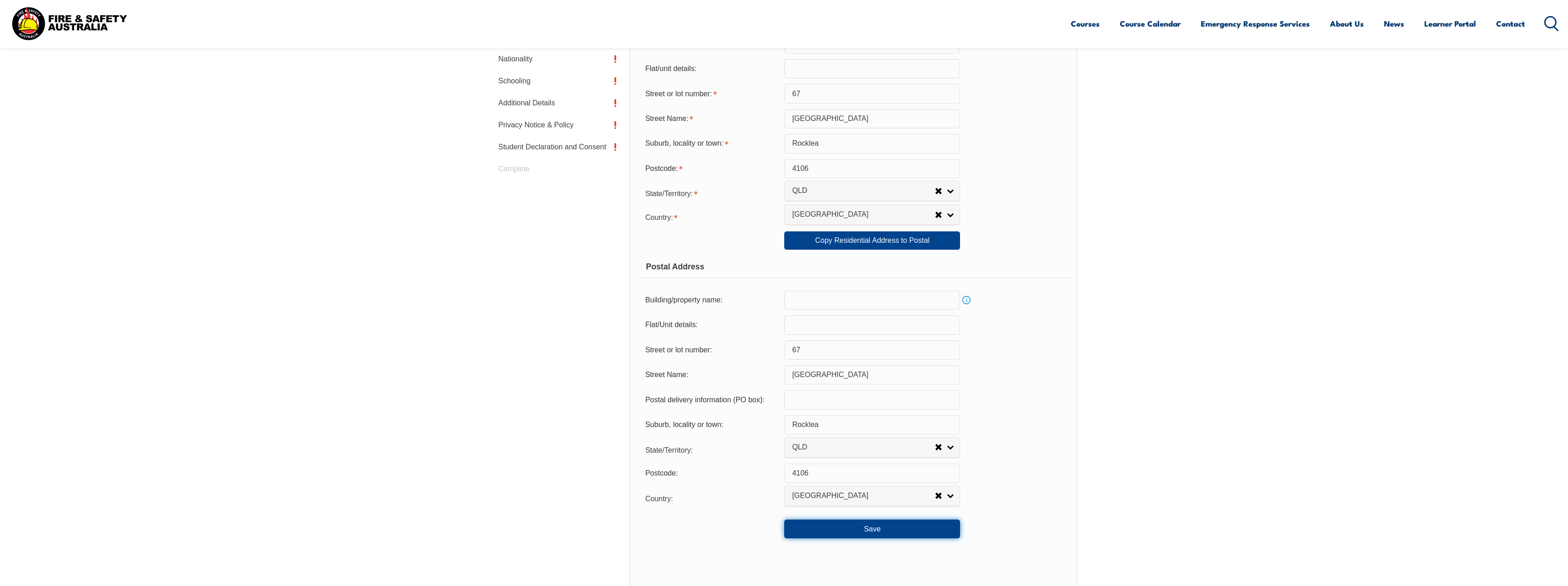
click at [834, 529] on button "Save" at bounding box center [872, 529] width 176 height 19
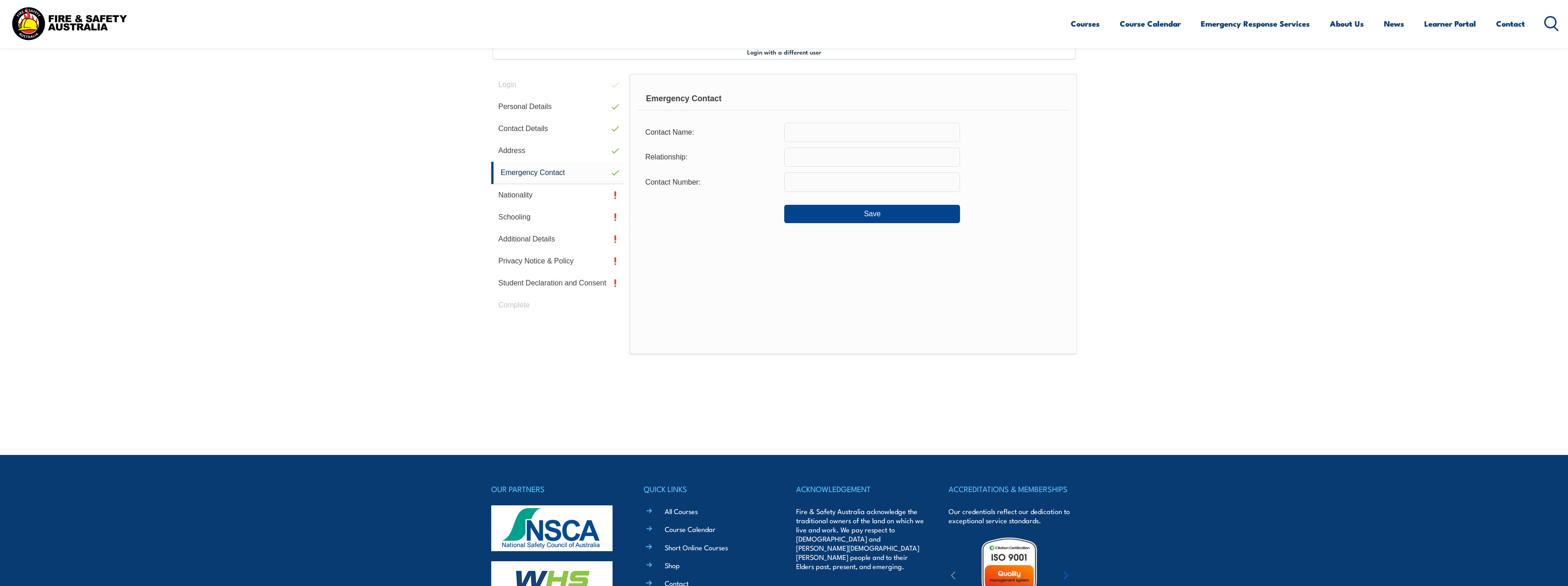
scroll to position [250, 0]
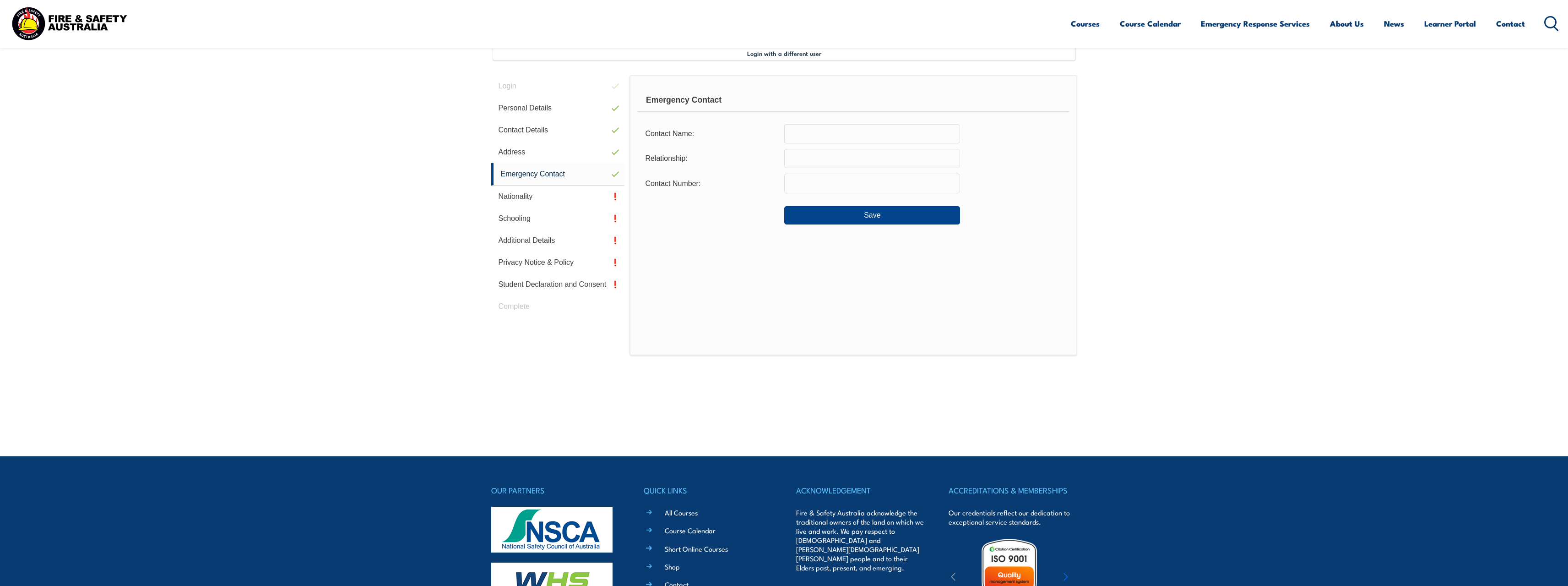
click at [799, 130] on input "text" at bounding box center [872, 133] width 176 height 19
type input "Belinda"
type input "Wife"
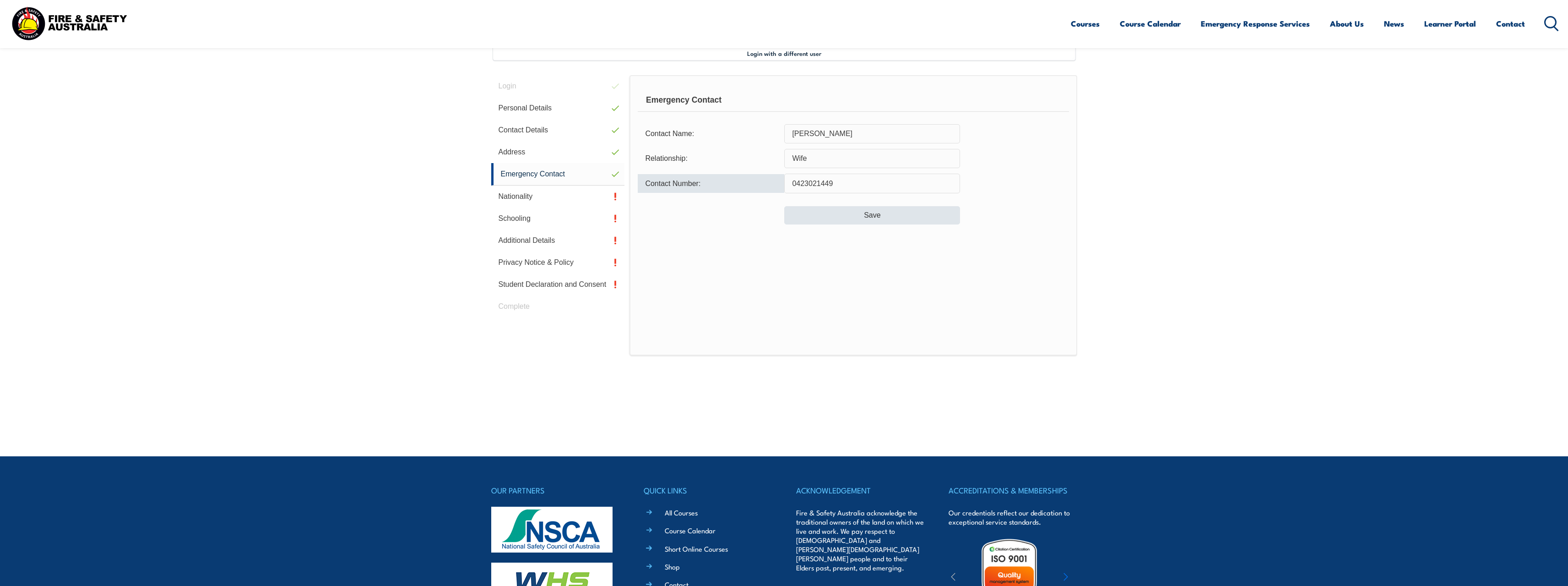
type input "0423021449"
click at [887, 209] on button "Save" at bounding box center [872, 215] width 176 height 19
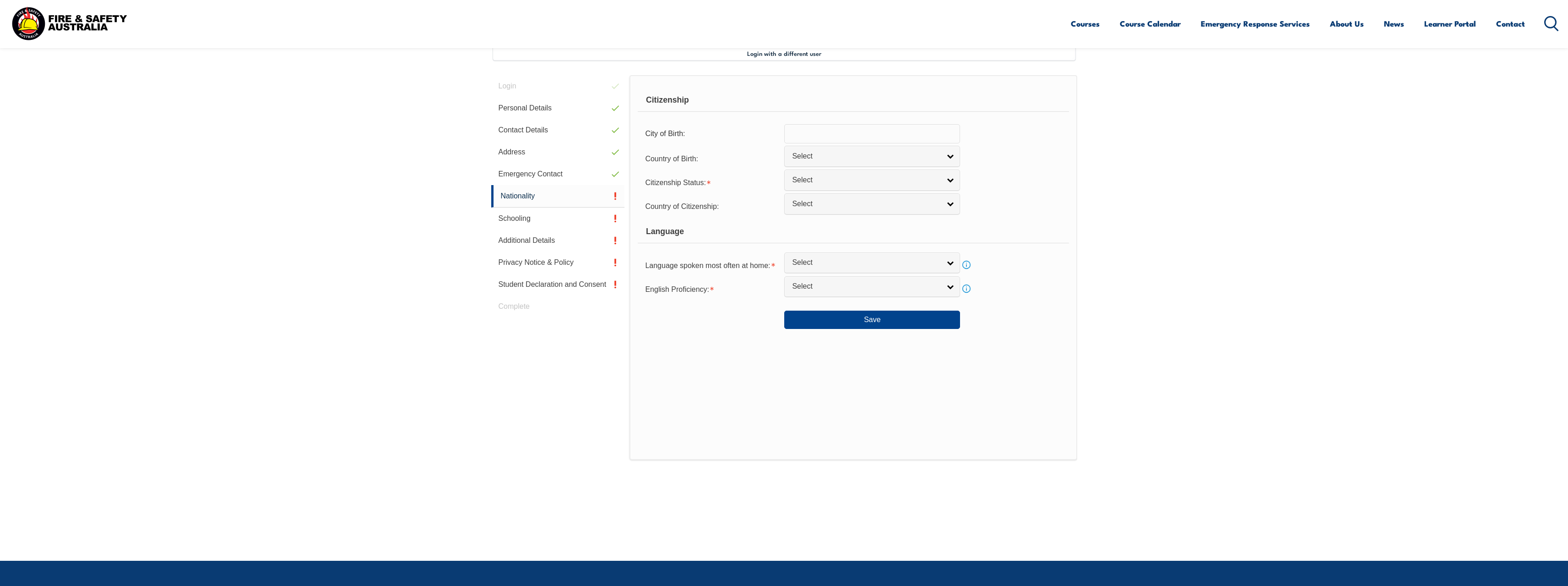
click at [830, 130] on input "text" at bounding box center [872, 133] width 176 height 19
type input "Port Elizabeth"
click at [949, 161] on link "Select" at bounding box center [872, 156] width 176 height 21
type input "sou"
click at [875, 200] on li "Sou th Africa" at bounding box center [872, 200] width 171 height 12
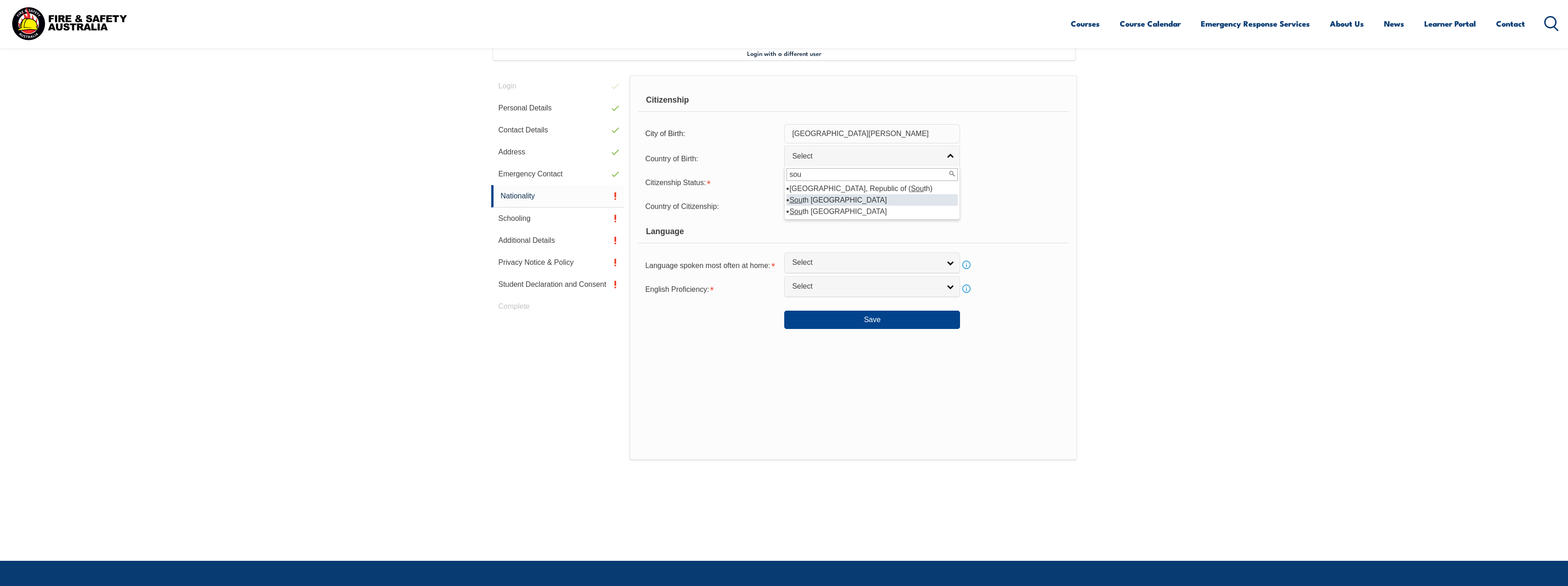
select select "9225"
click at [945, 177] on link "Select" at bounding box center [872, 180] width 176 height 21
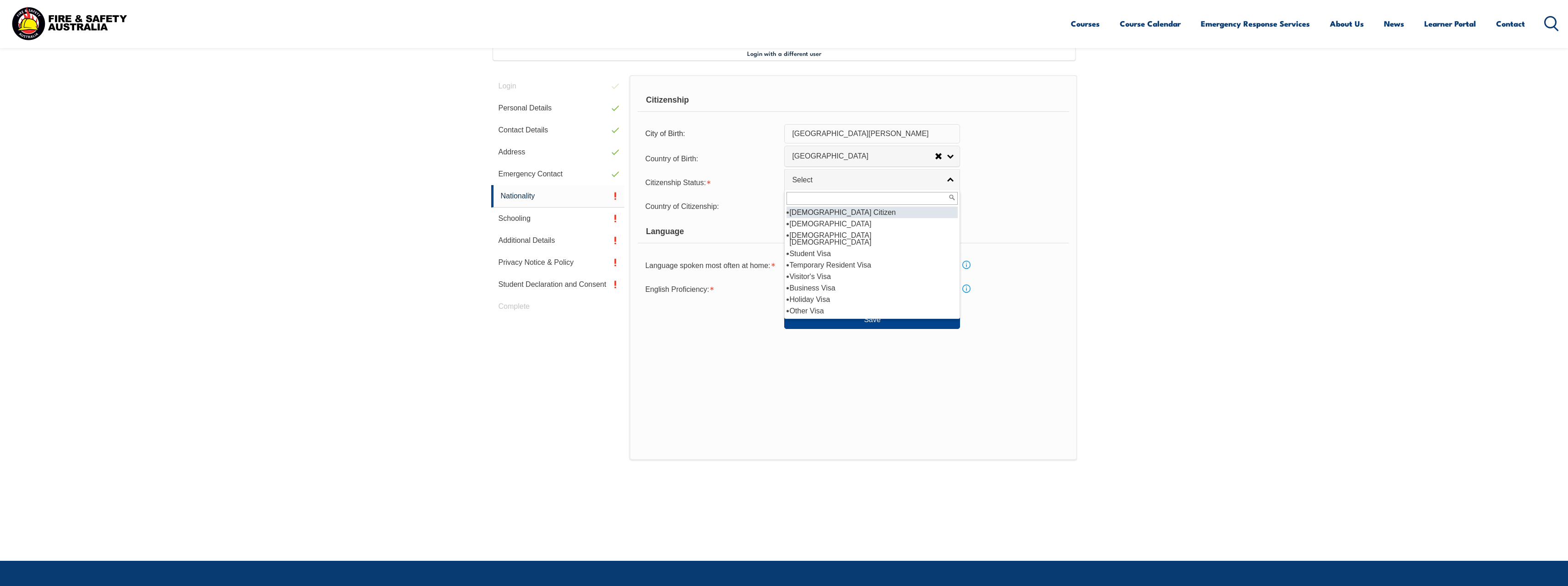
click at [858, 212] on li "Australian Citizen" at bounding box center [872, 212] width 171 height 12
select select "1"
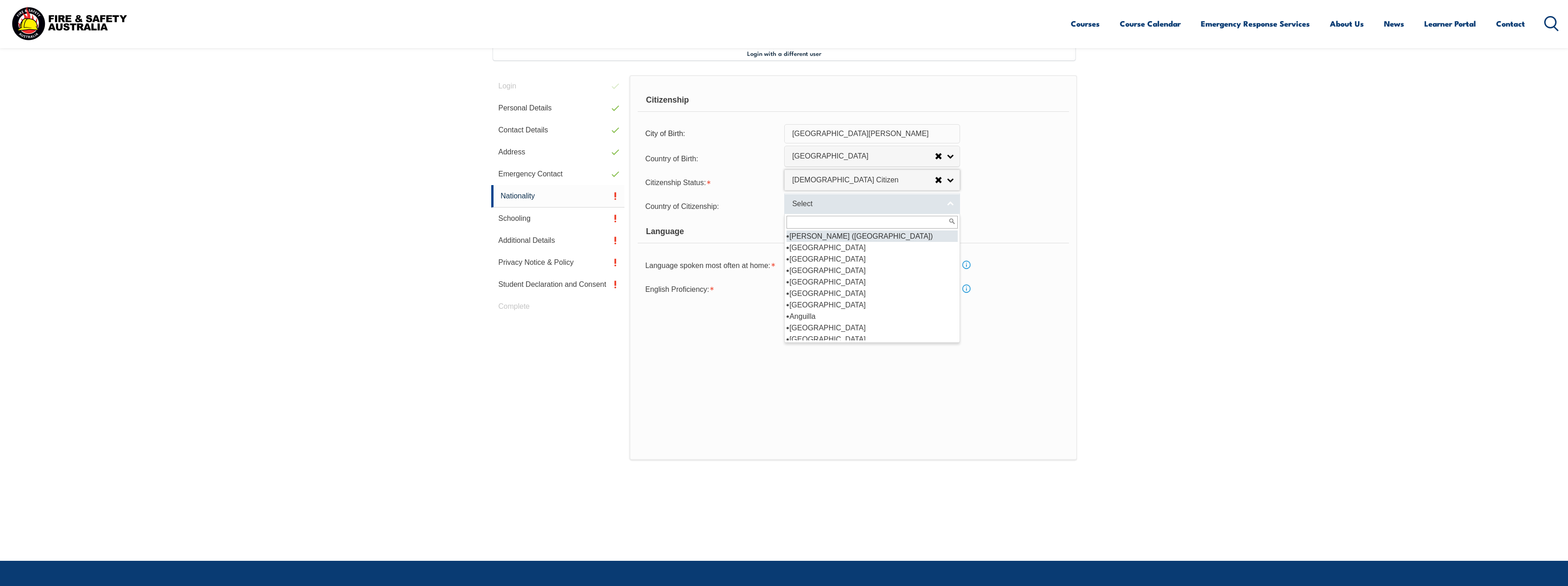
click at [949, 204] on link "Select" at bounding box center [872, 204] width 176 height 21
click at [819, 247] on li "Australia" at bounding box center [872, 248] width 171 height 12
select select "1101"
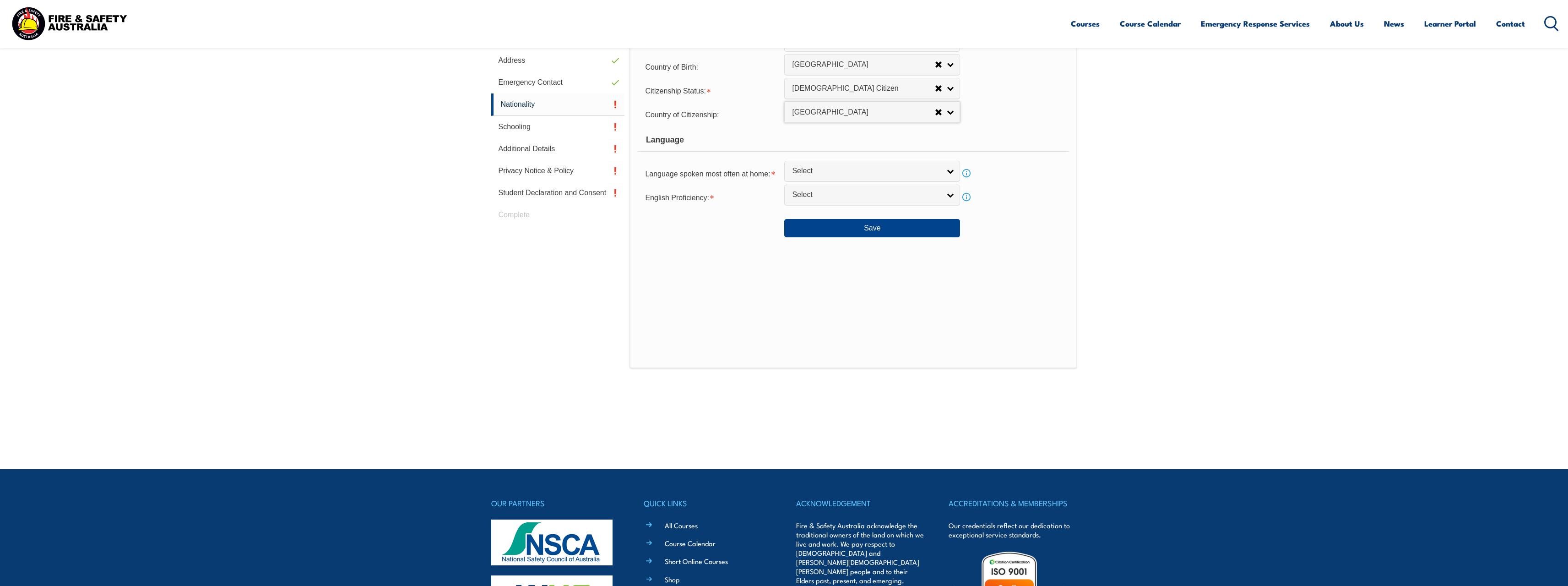
scroll to position [295, 0]
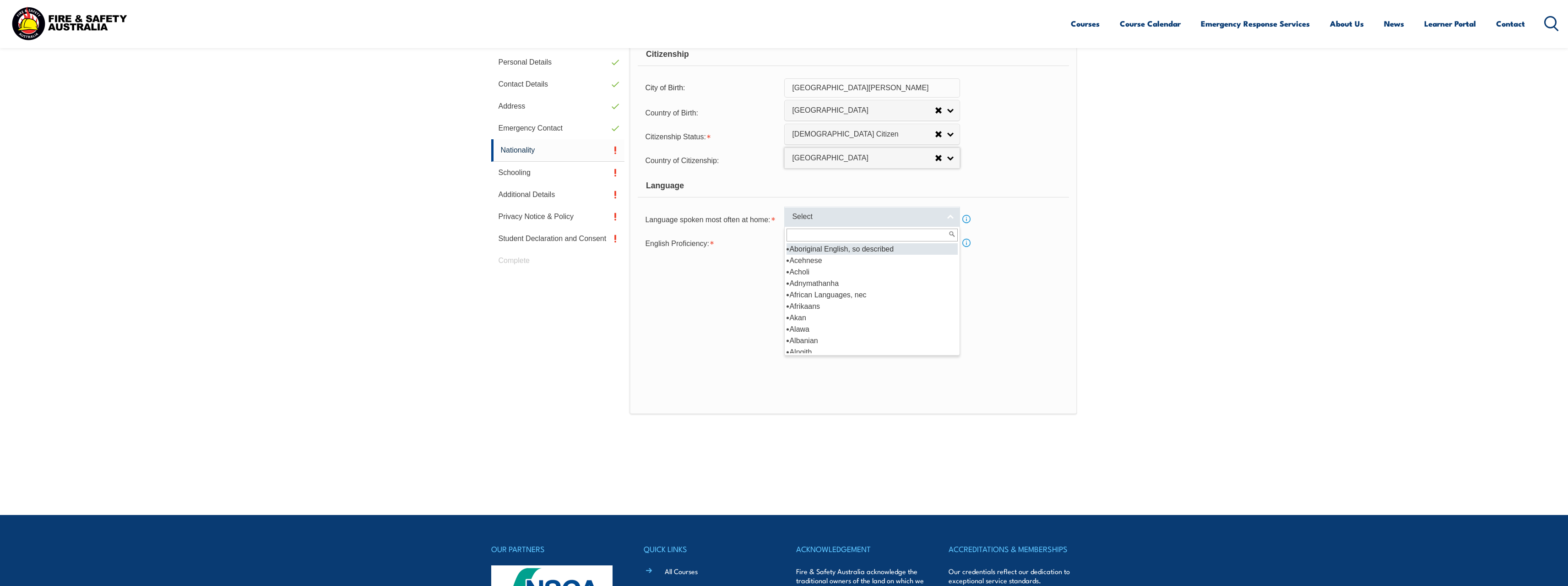
click at [952, 218] on link "Select" at bounding box center [872, 217] width 176 height 21
type input "eng"
click at [878, 256] on li "Eng lish" at bounding box center [872, 260] width 171 height 12
select select "1201"
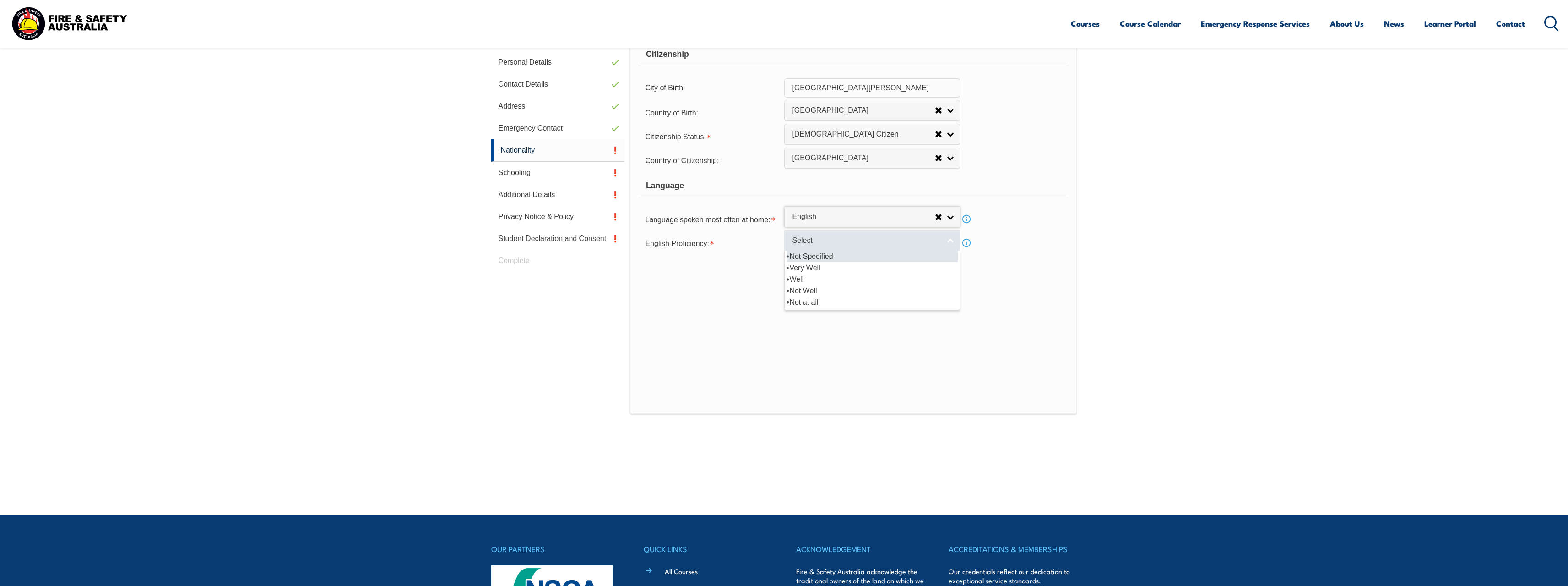
click at [911, 241] on span "Select" at bounding box center [866, 241] width 148 height 9
click at [880, 269] on li "Very Well" at bounding box center [872, 268] width 171 height 12
select select "1"
click at [847, 269] on button "Save" at bounding box center [872, 274] width 176 height 19
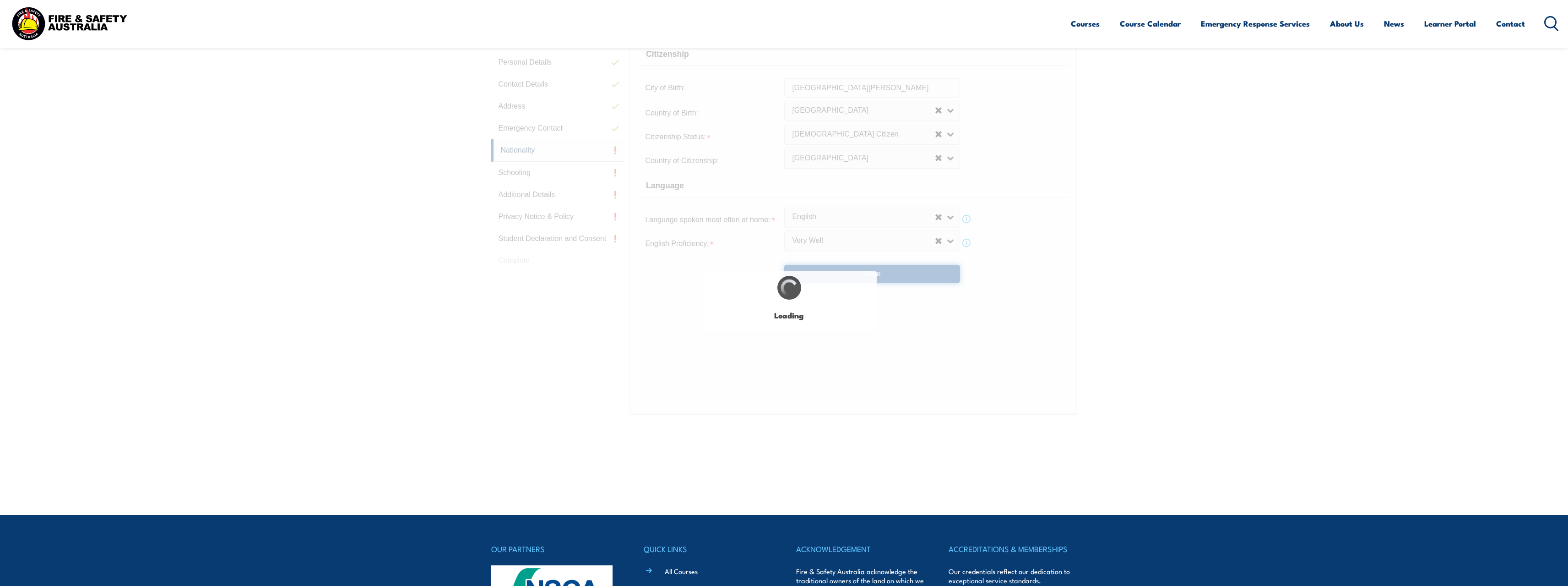
select select "false"
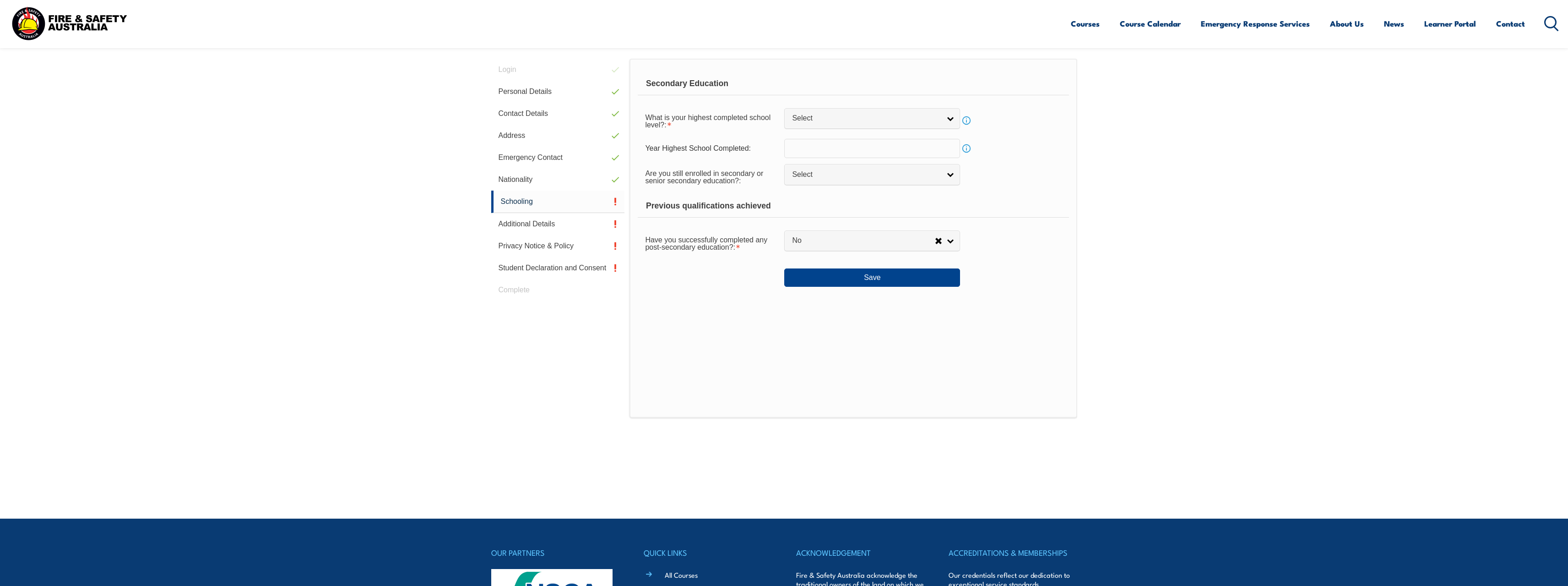
scroll to position [250, 0]
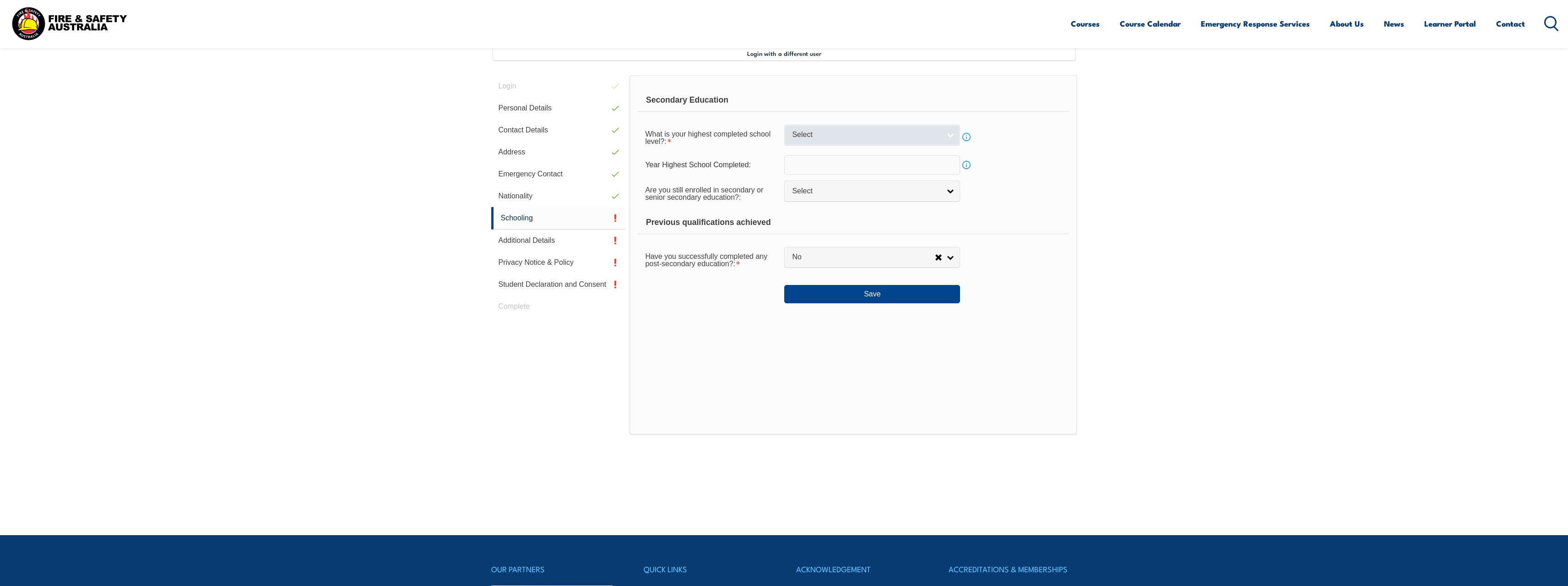
click at [888, 137] on span "Select" at bounding box center [866, 135] width 148 height 9
click at [871, 205] on li "Year 12" at bounding box center [872, 207] width 171 height 12
select select "12"
click at [875, 163] on input "text" at bounding box center [872, 164] width 176 height 19
type input "2001"
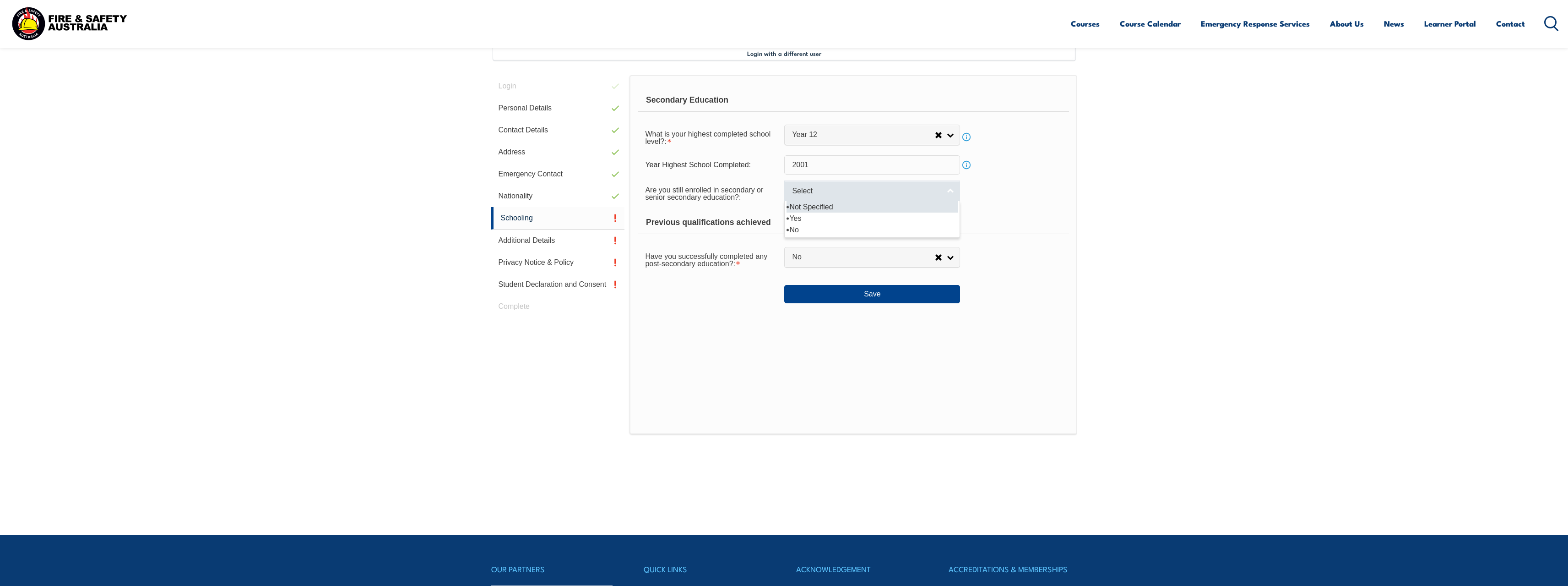
click at [925, 186] on link "Select" at bounding box center [872, 190] width 176 height 21
click at [913, 228] on li "No" at bounding box center [872, 230] width 171 height 12
select select "false"
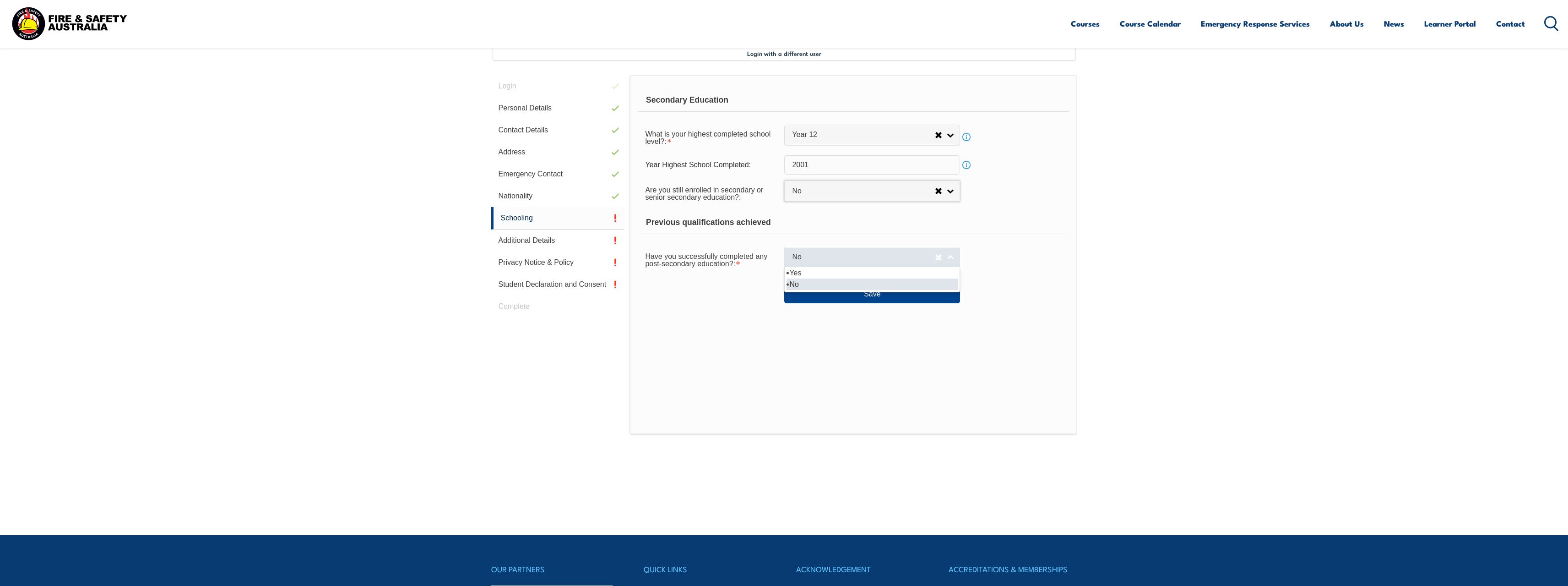
click at [952, 256] on link "No" at bounding box center [872, 257] width 176 height 21
click at [931, 271] on li "Yes" at bounding box center [872, 272] width 171 height 12
select select "true"
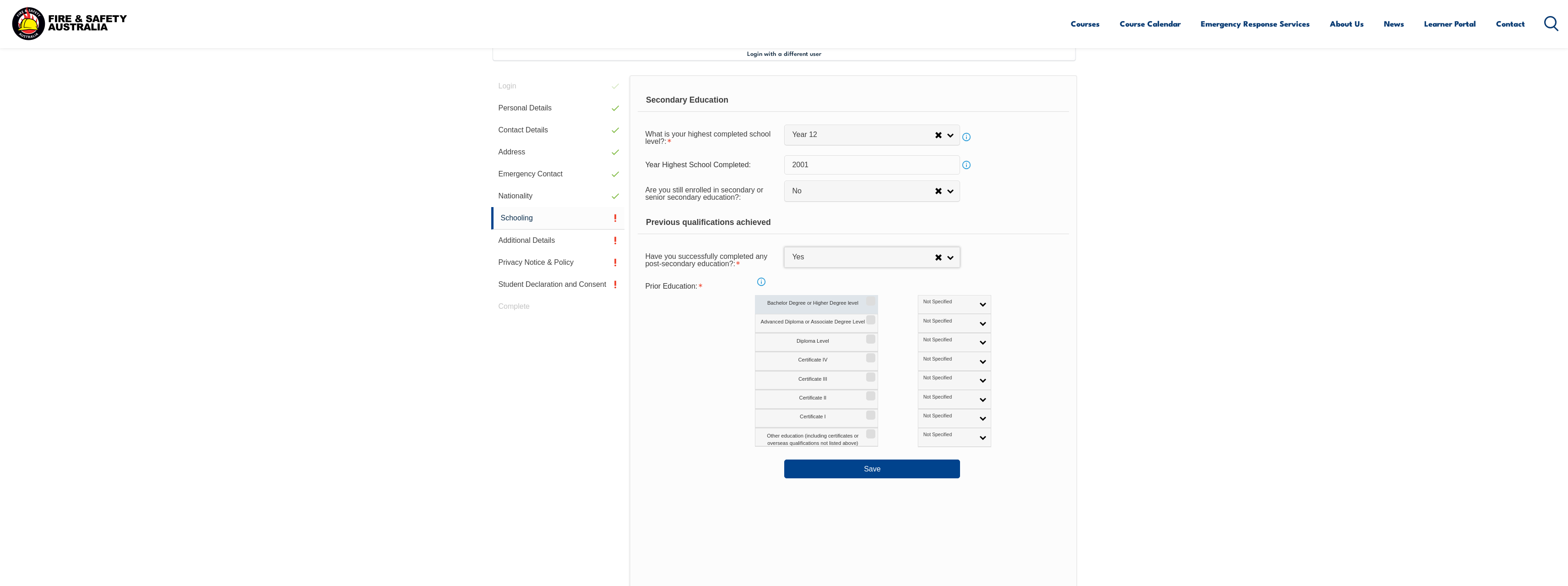
click at [870, 298] on input "Bachelor Degree or Higher Degree level" at bounding box center [869, 298] width 5 height 1
checkbox input "true"
click at [941, 302] on link "Not Specified" at bounding box center [954, 305] width 73 height 19
click at [920, 352] on li "Australian Equivalent" at bounding box center [954, 352] width 69 height 19
click at [870, 466] on button "Save" at bounding box center [872, 469] width 176 height 19
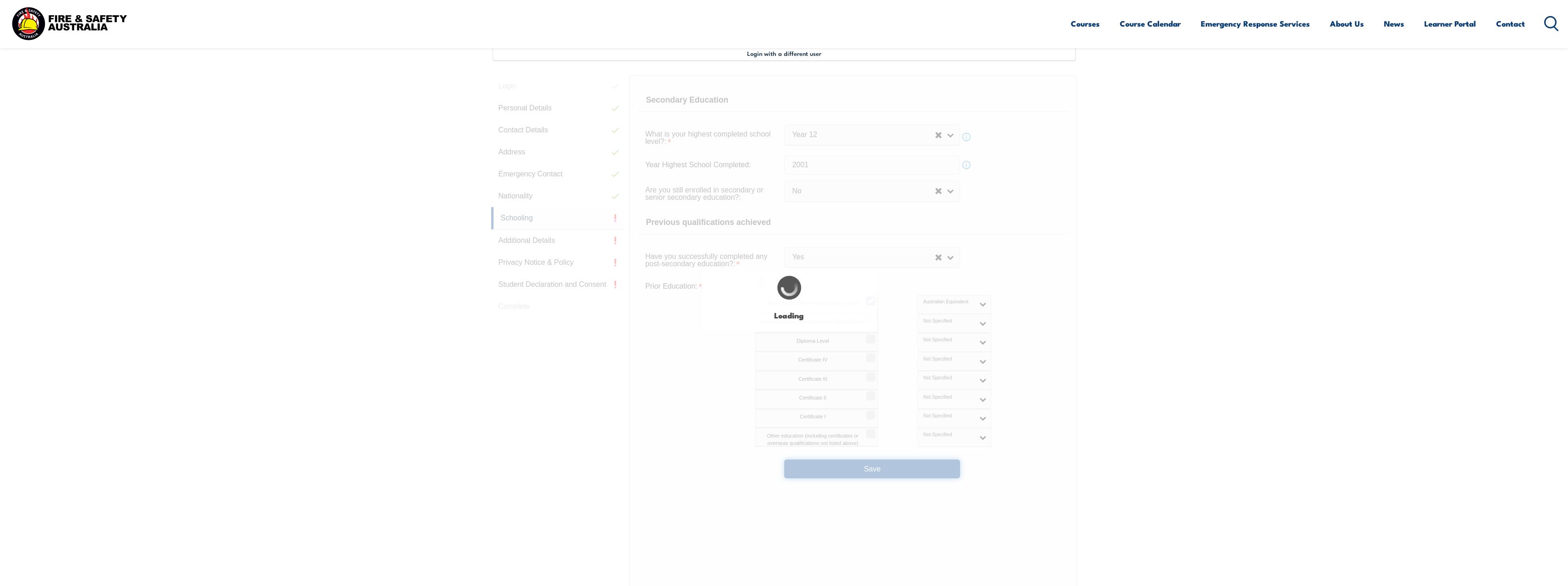
select select
select select "false"
select select "true"
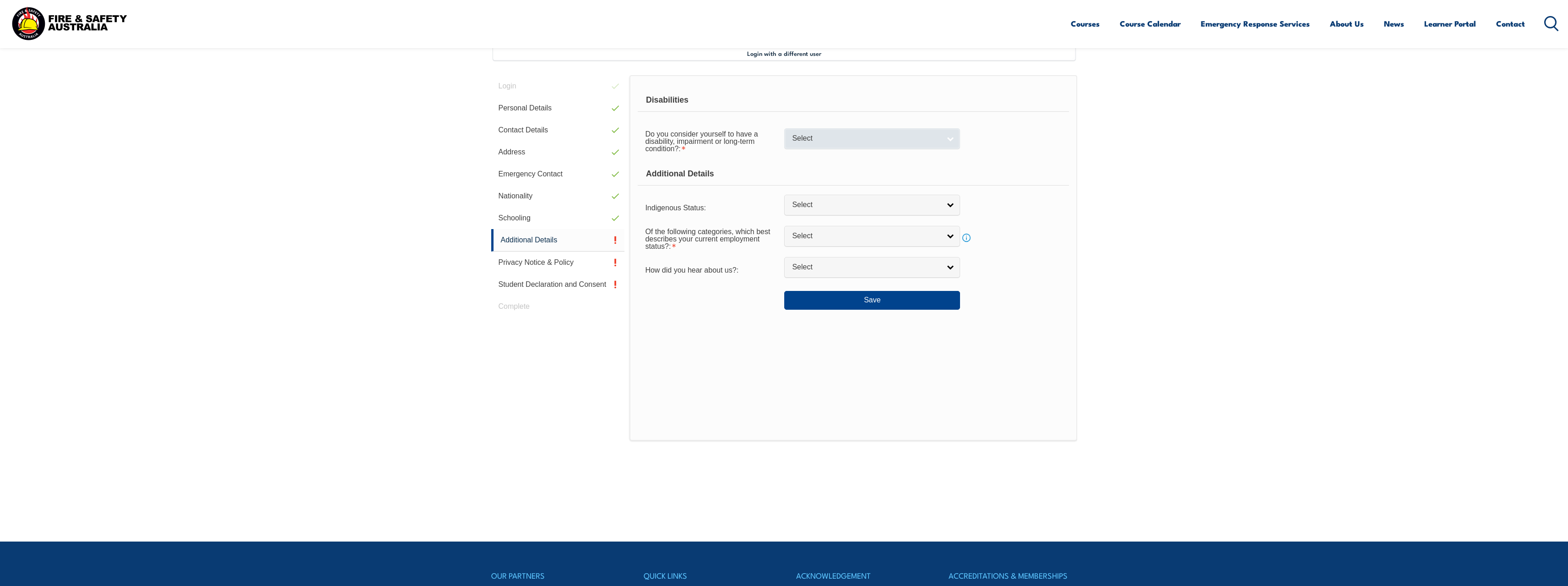
click at [949, 140] on link "Select" at bounding box center [872, 138] width 176 height 21
click at [940, 154] on li "No" at bounding box center [872, 153] width 171 height 12
select select "false"
click at [952, 207] on link "Select" at bounding box center [872, 205] width 176 height 21
click at [935, 225] on li "No" at bounding box center [872, 221] width 171 height 12
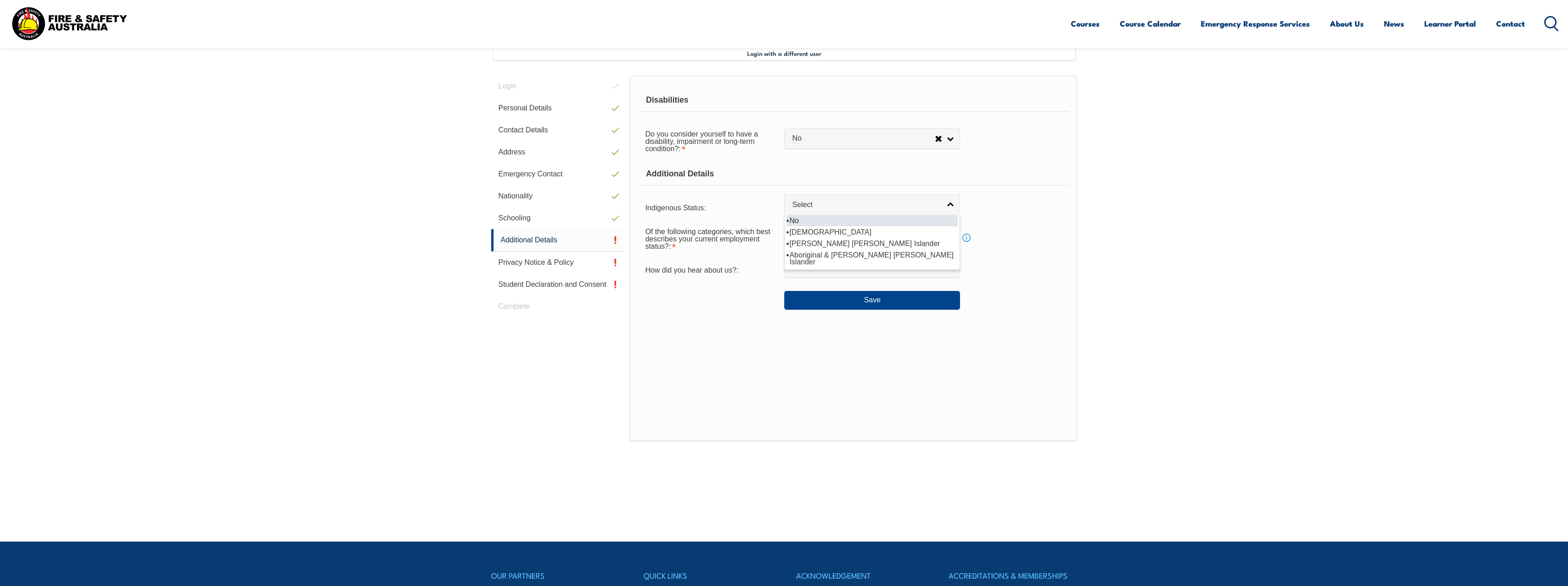
select select "4"
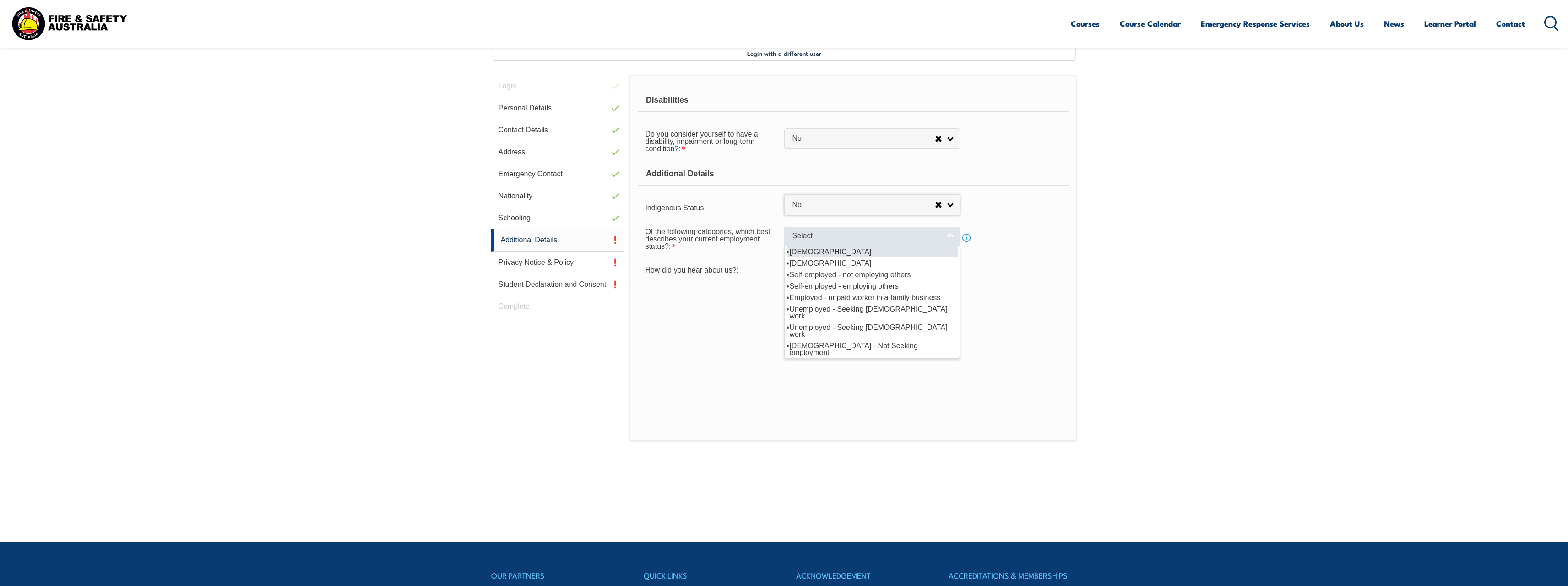
click at [952, 241] on link "Select" at bounding box center [872, 236] width 176 height 21
click at [918, 251] on li "Full-time employee" at bounding box center [872, 251] width 171 height 12
select select "1"
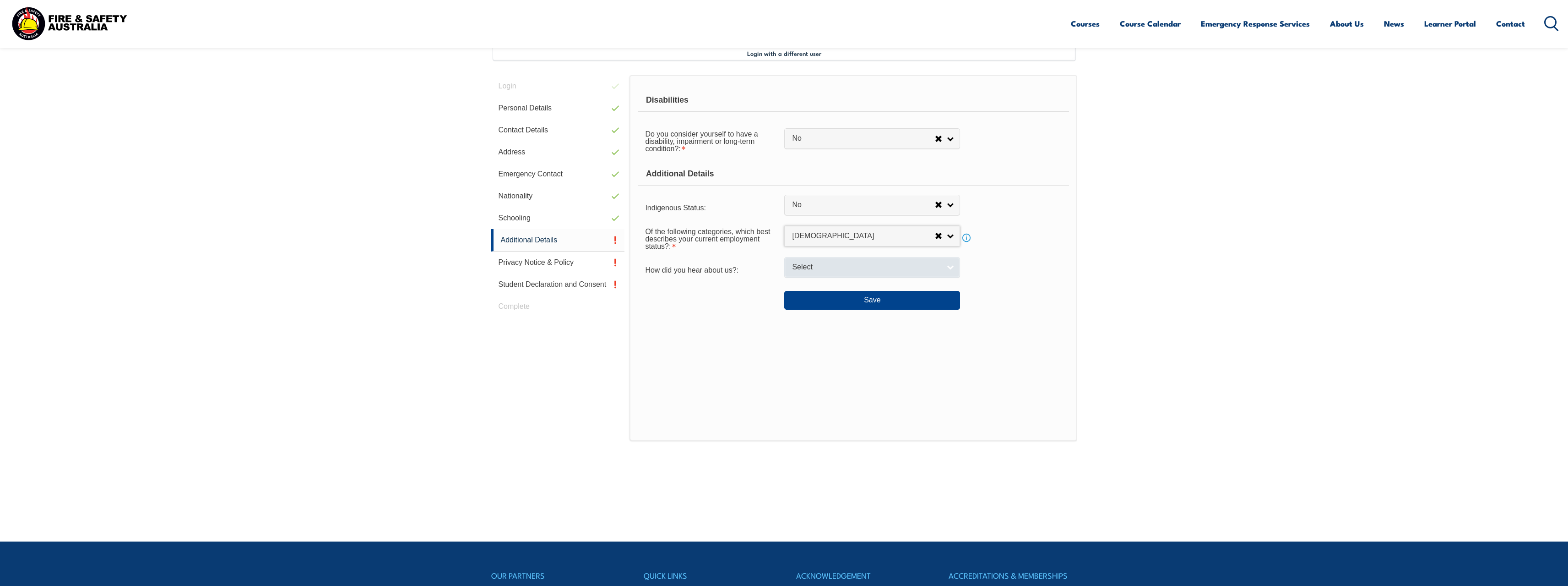
click at [951, 268] on link "Select" at bounding box center [872, 267] width 176 height 21
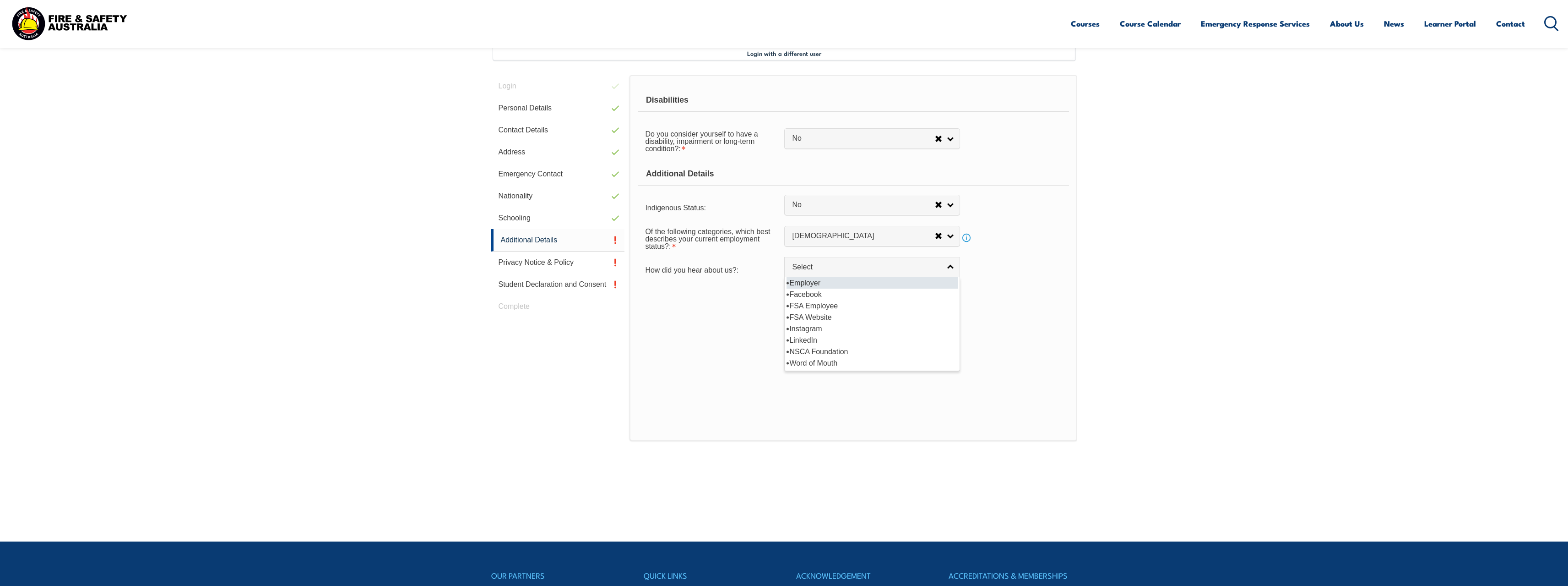
click at [934, 285] on li "Employer" at bounding box center [872, 282] width 171 height 12
select select "8019"
click at [910, 304] on button "Save" at bounding box center [872, 300] width 176 height 19
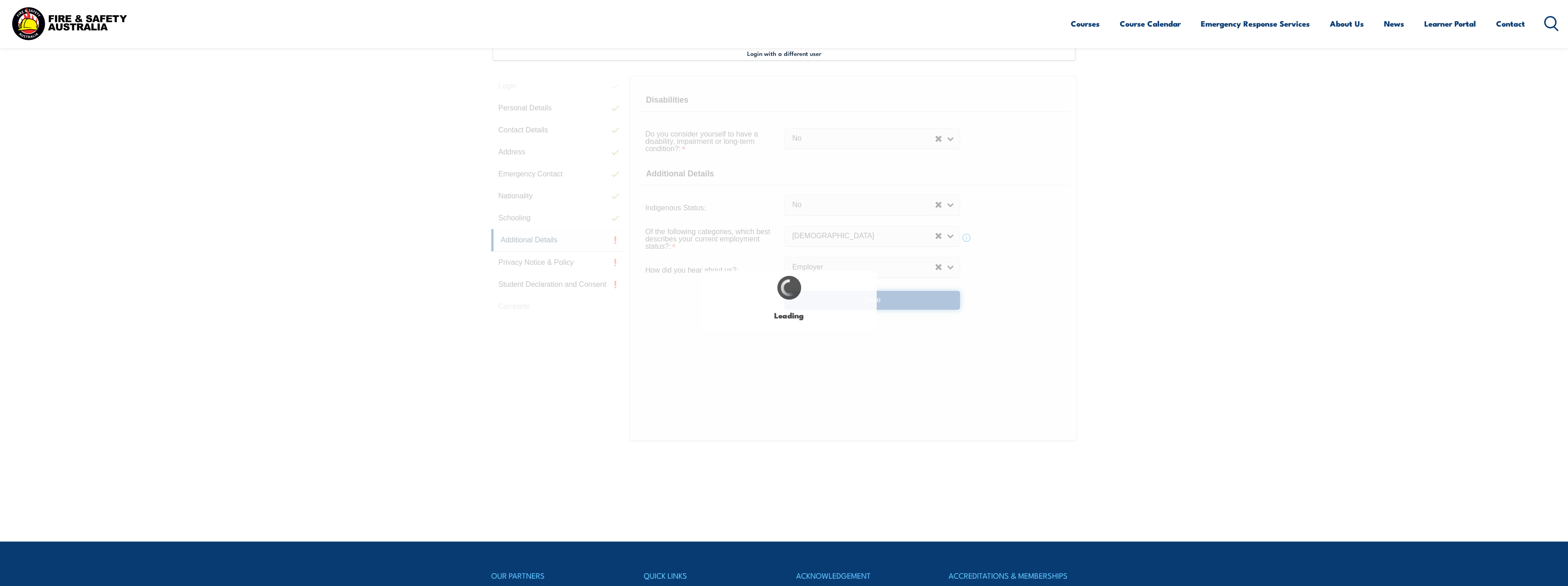
select select "false"
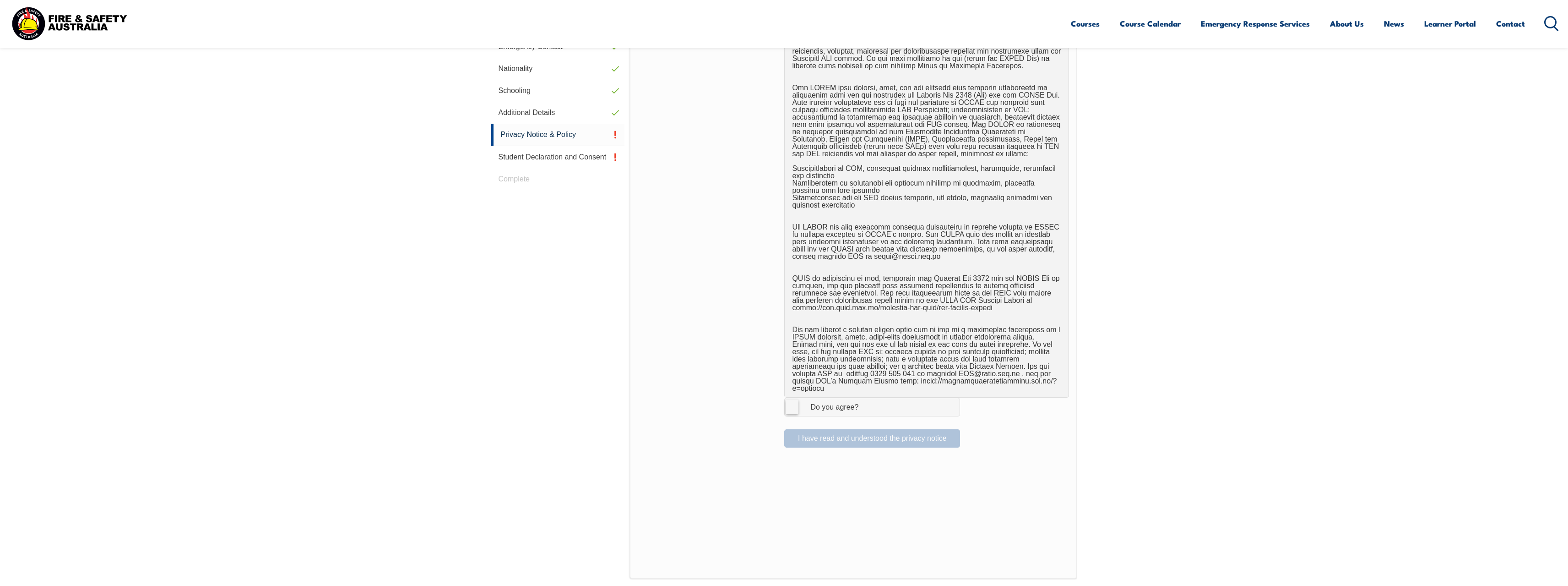
scroll to position [387, 0]
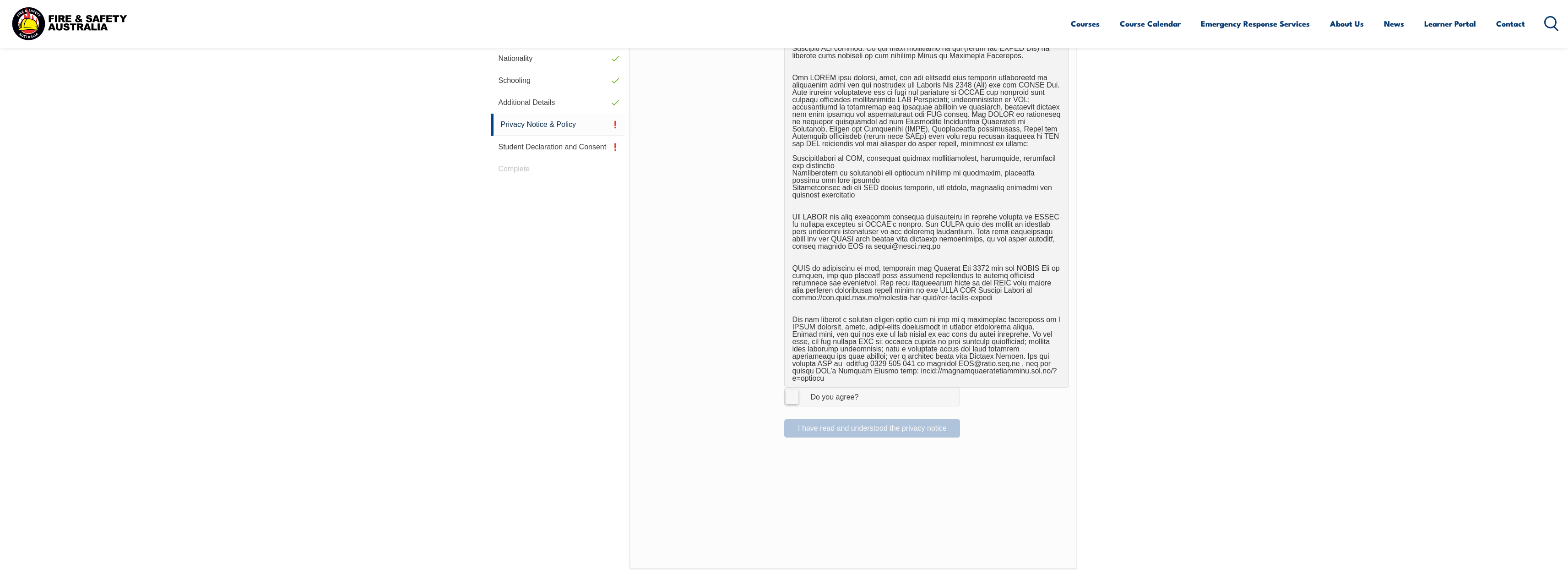
click at [794, 388] on label "I Agree Do you agree?" at bounding box center [872, 397] width 176 height 19
click at [865, 388] on input "I Agree Do you agree?" at bounding box center [873, 396] width 15 height 18
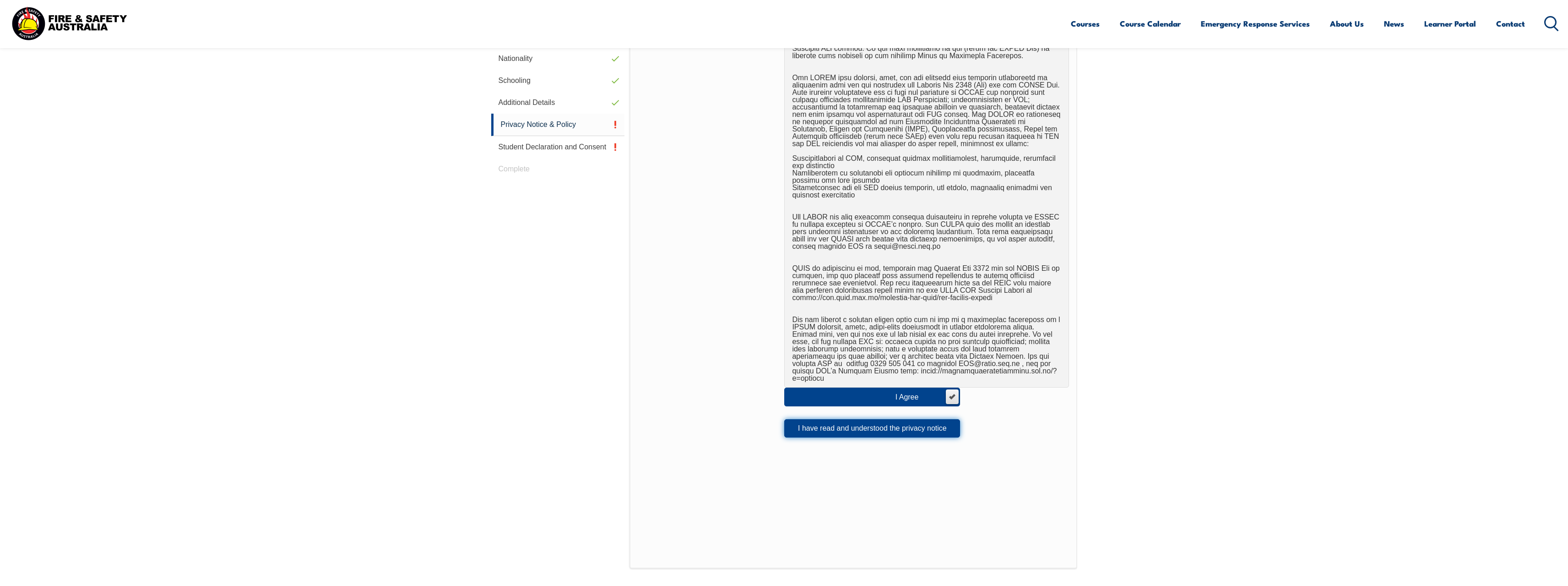
click at [814, 422] on button "I have read and understood the privacy notice" at bounding box center [872, 429] width 176 height 19
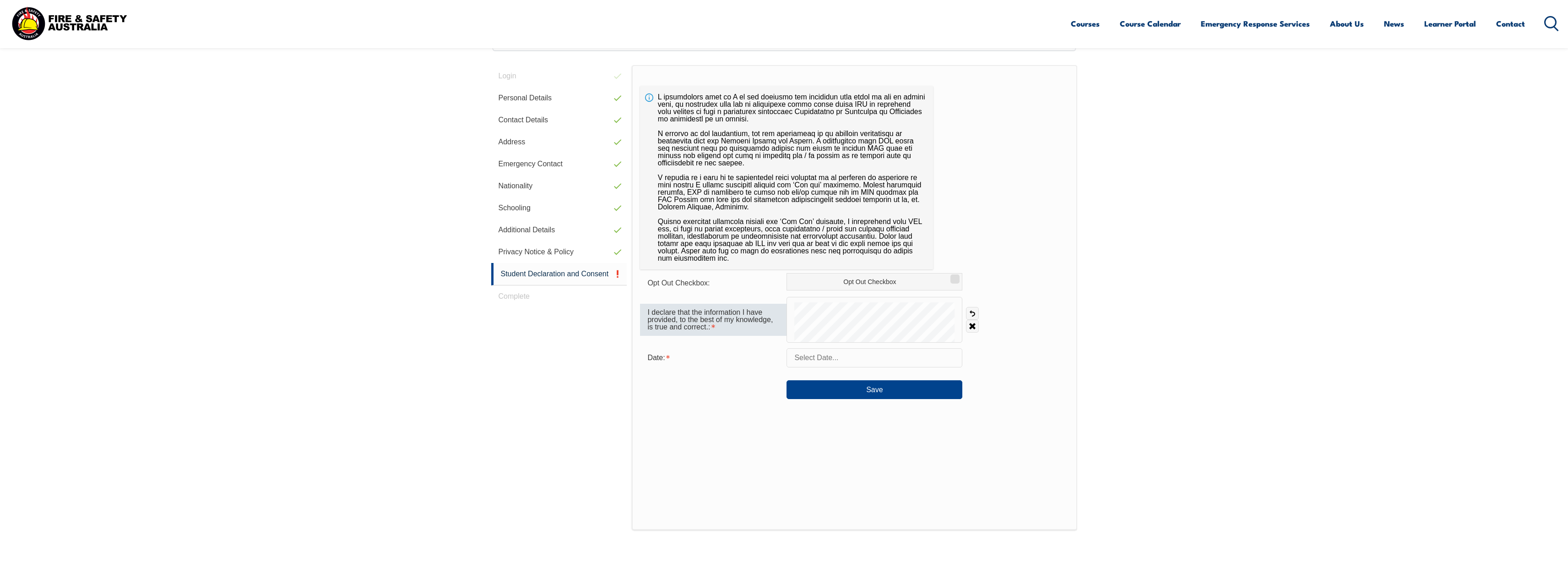
scroll to position [250, 0]
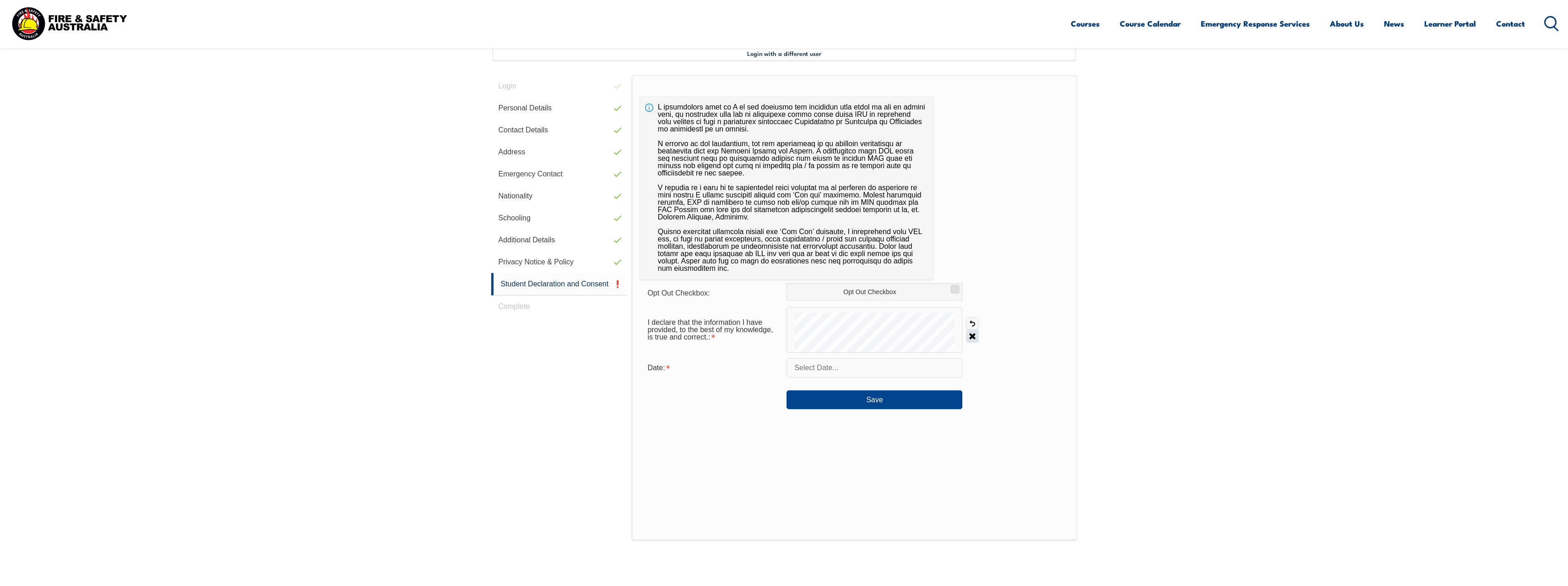
click at [972, 335] on link "Clear" at bounding box center [972, 336] width 13 height 13
click at [840, 369] on input "text" at bounding box center [875, 368] width 176 height 19
click at [898, 477] on span "22" at bounding box center [897, 477] width 18 height 18
type input "August 22, 2025"
click at [875, 399] on button "Save" at bounding box center [875, 399] width 176 height 19
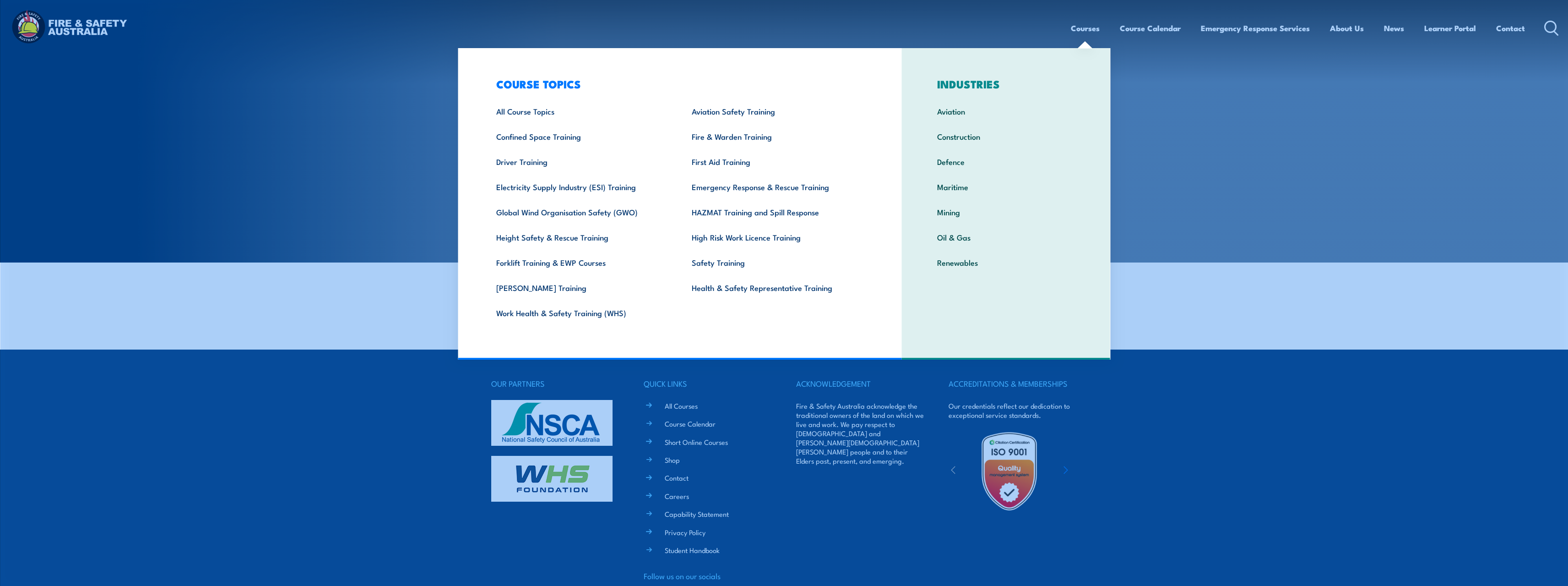
click at [1077, 25] on link "Courses" at bounding box center [1085, 28] width 29 height 24
click at [1133, 24] on link "Course Calendar" at bounding box center [1150, 28] width 61 height 24
